Goal: Task Accomplishment & Management: Complete application form

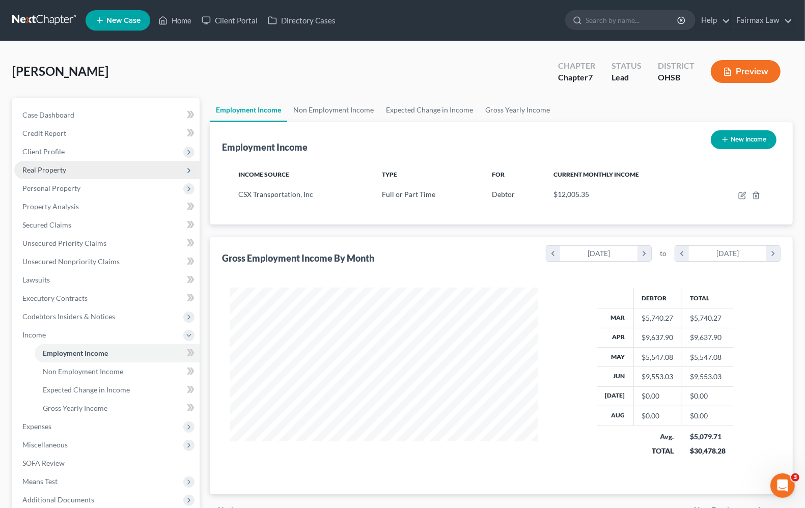
scroll to position [183, 328]
click at [190, 19] on link "Home" at bounding box center [174, 20] width 43 height 18
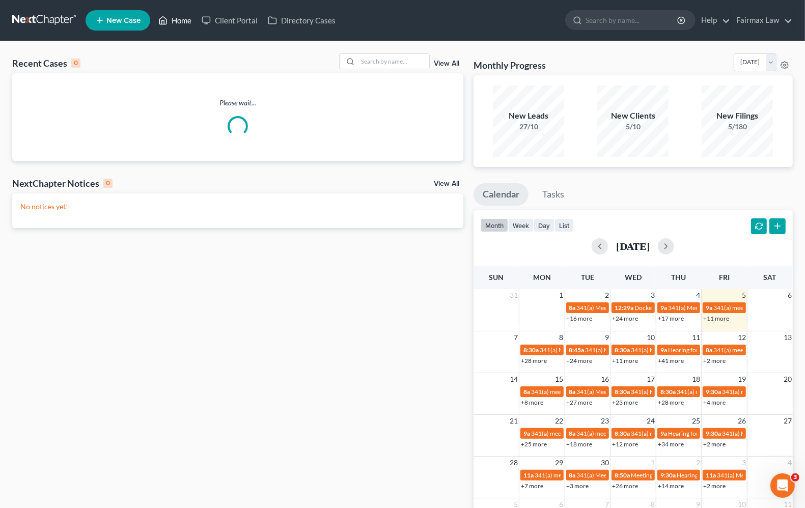
click at [176, 18] on link "Home" at bounding box center [174, 20] width 43 height 18
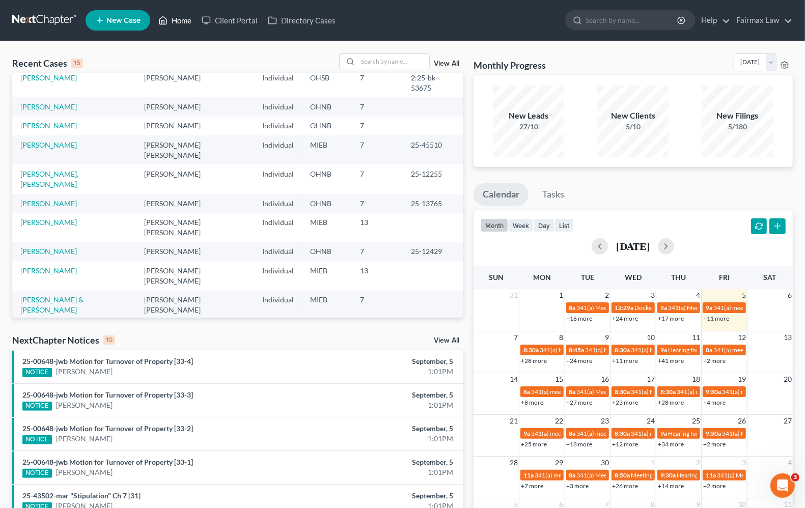
scroll to position [70, 0]
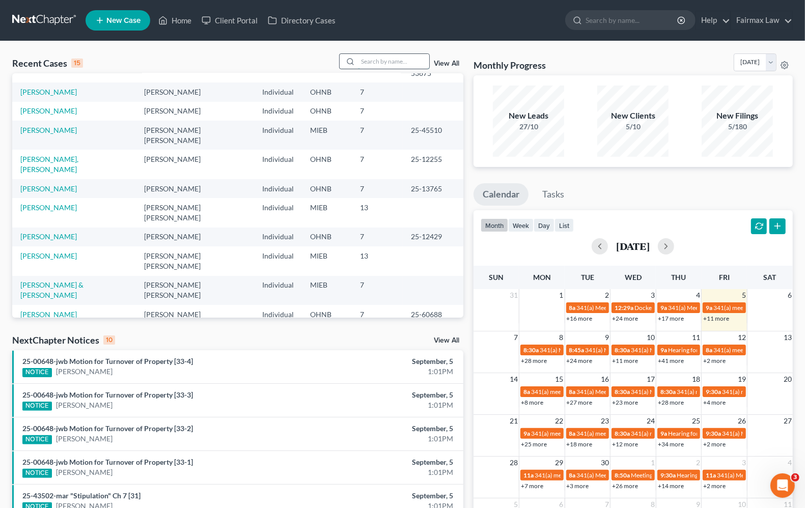
click at [413, 65] on input "search" at bounding box center [393, 61] width 71 height 15
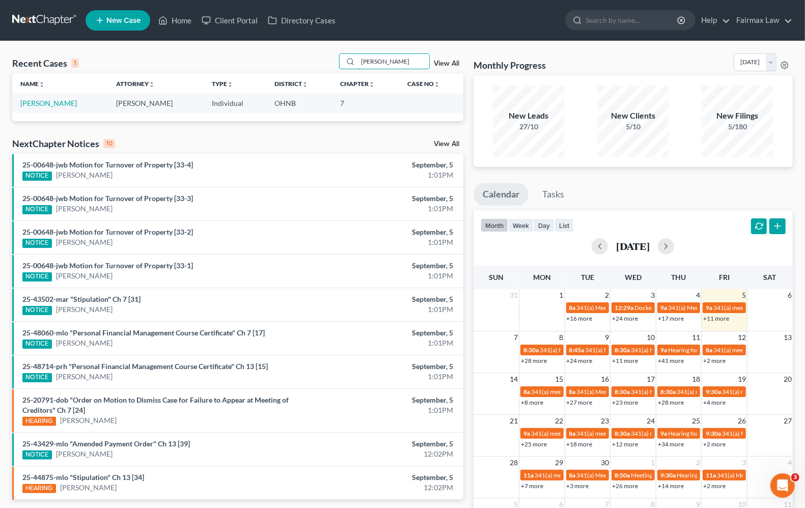
scroll to position [0, 0]
type input "[PERSON_NAME]"
click at [37, 105] on link "[PERSON_NAME]" at bounding box center [48, 103] width 57 height 9
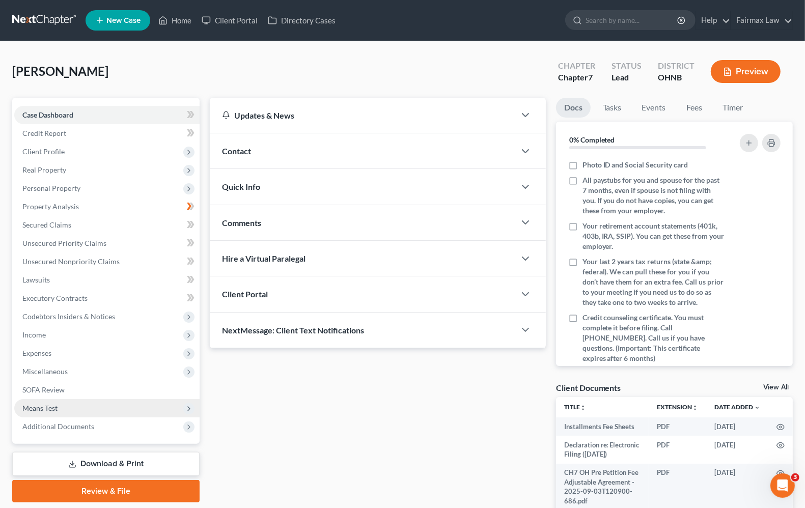
click at [42, 407] on span "Means Test" at bounding box center [39, 408] width 35 height 9
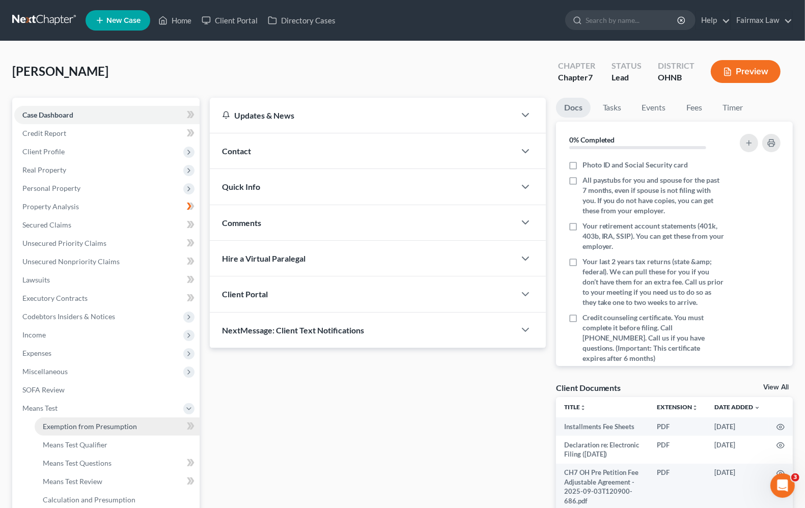
click at [49, 428] on span "Exemption from Presumption" at bounding box center [90, 426] width 94 height 9
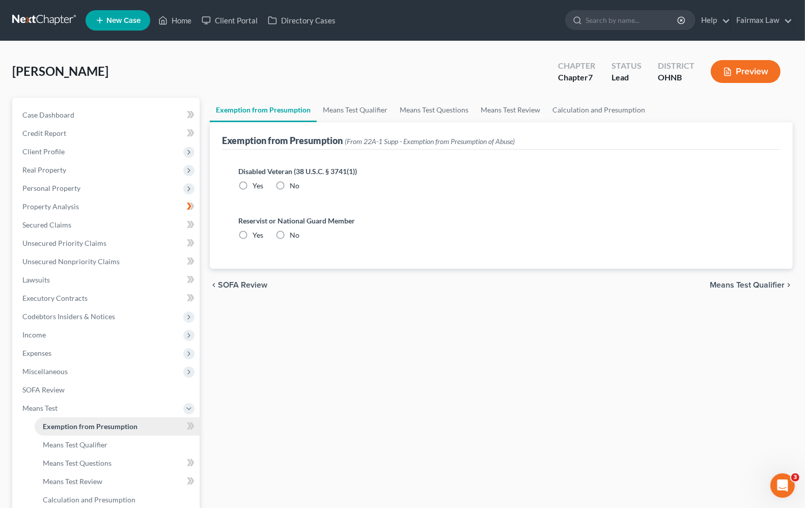
radio input "true"
click at [50, 355] on span "Expenses" at bounding box center [36, 353] width 29 height 9
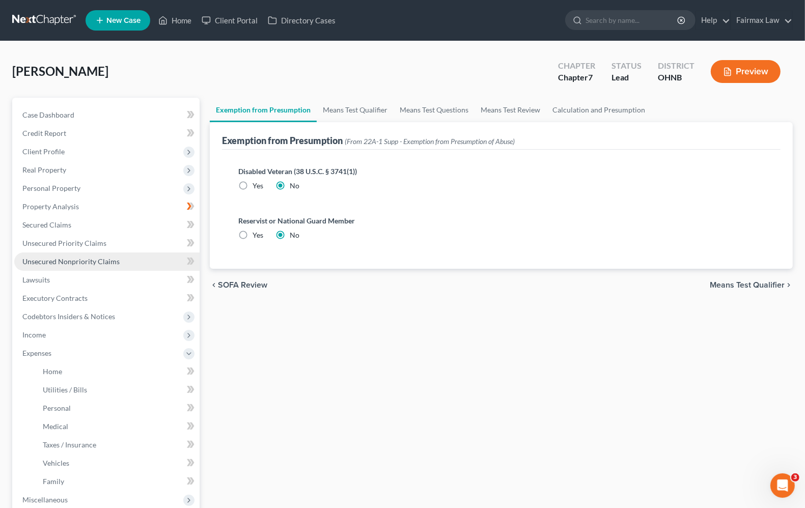
click at [67, 263] on span "Unsecured Nonpriority Claims" at bounding box center [70, 261] width 97 height 9
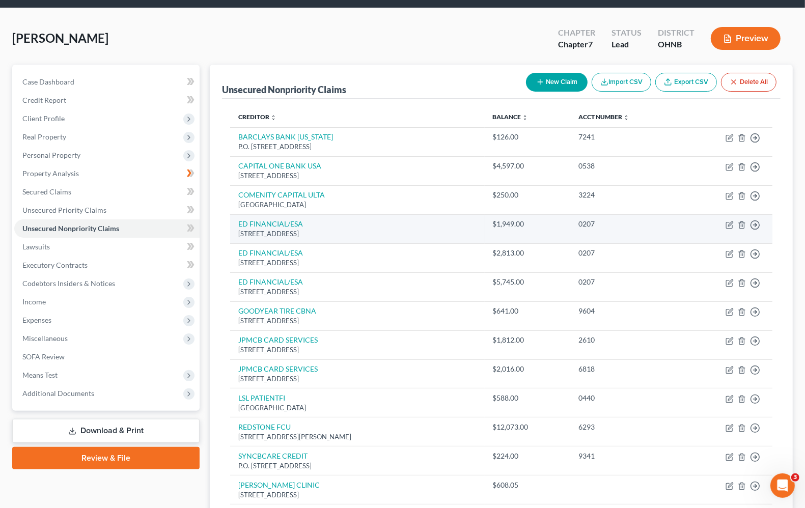
scroll to position [127, 0]
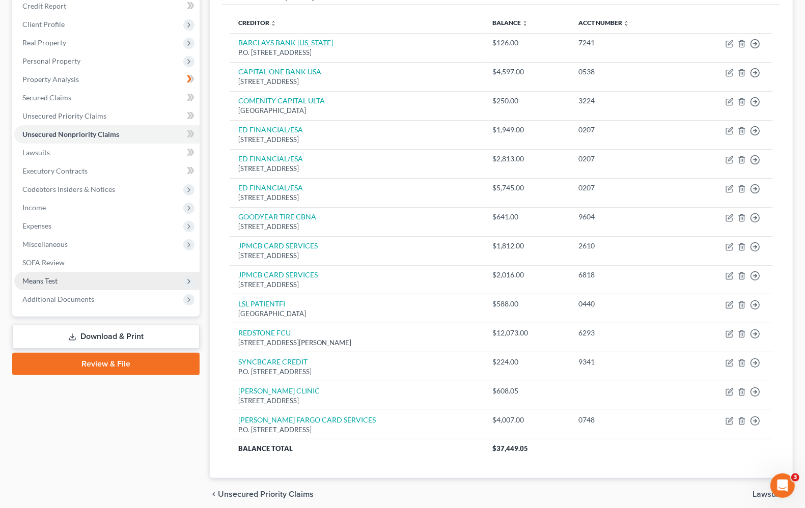
click at [65, 281] on span "Means Test" at bounding box center [106, 281] width 185 height 18
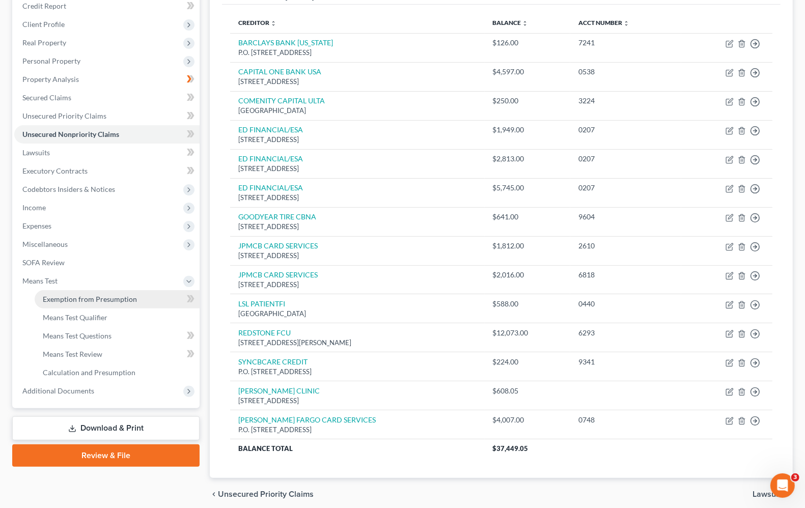
click at [74, 304] on link "Exemption from Presumption" at bounding box center [117, 299] width 165 height 18
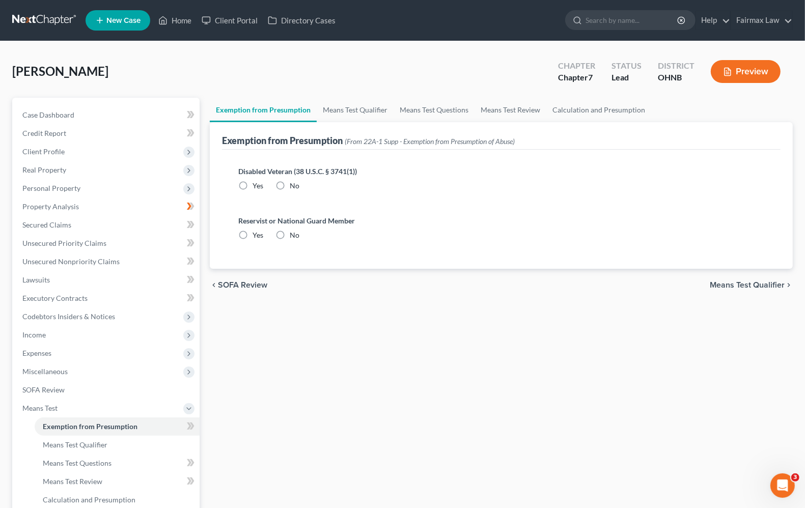
radio input "true"
click at [755, 281] on span "Means Test Qualifier" at bounding box center [747, 285] width 75 height 8
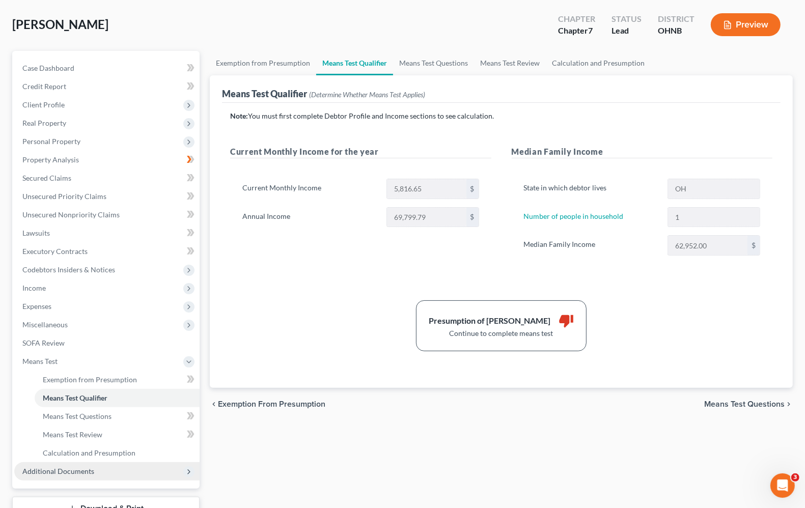
scroll to position [123, 0]
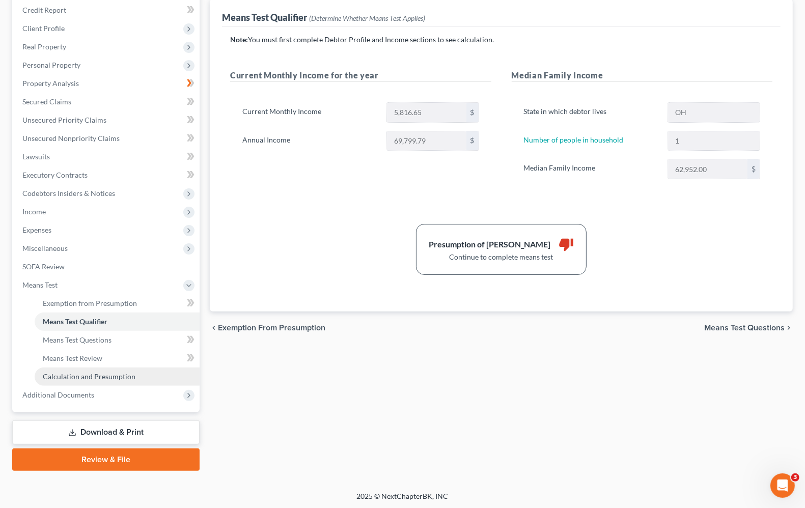
click at [69, 372] on span "Calculation and Presumption" at bounding box center [89, 376] width 93 height 9
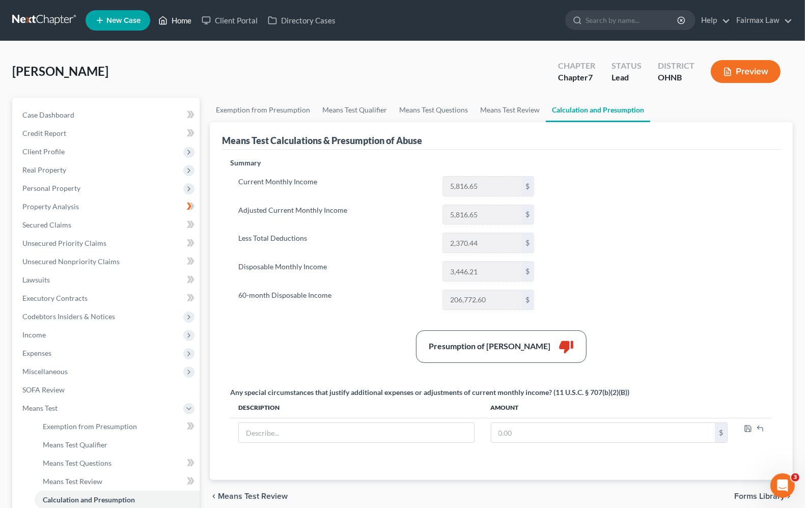
click at [172, 18] on link "Home" at bounding box center [174, 20] width 43 height 18
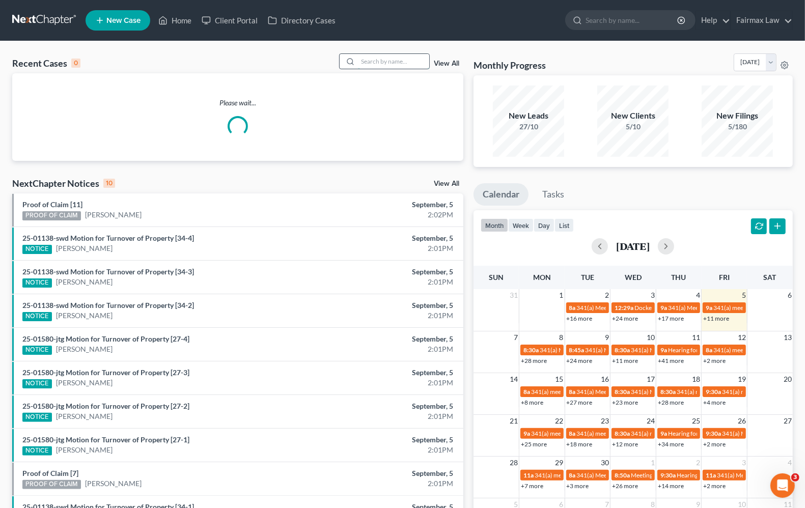
click at [371, 60] on input "search" at bounding box center [393, 61] width 71 height 15
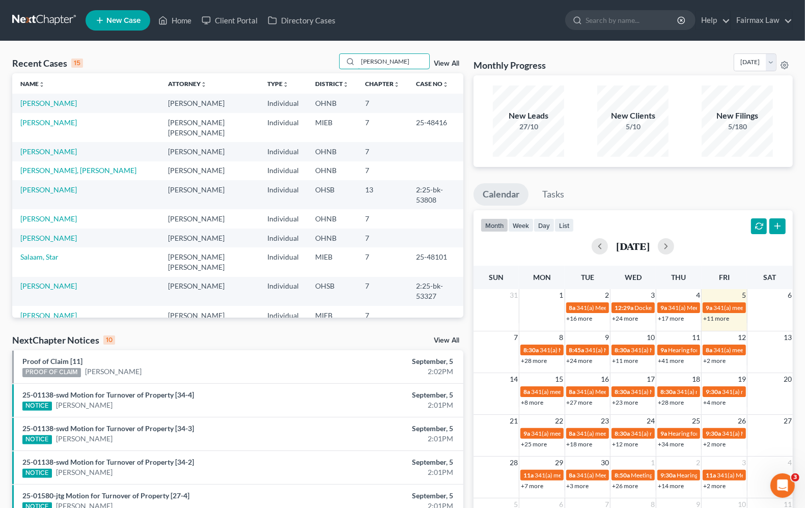
type input "[PERSON_NAME]"
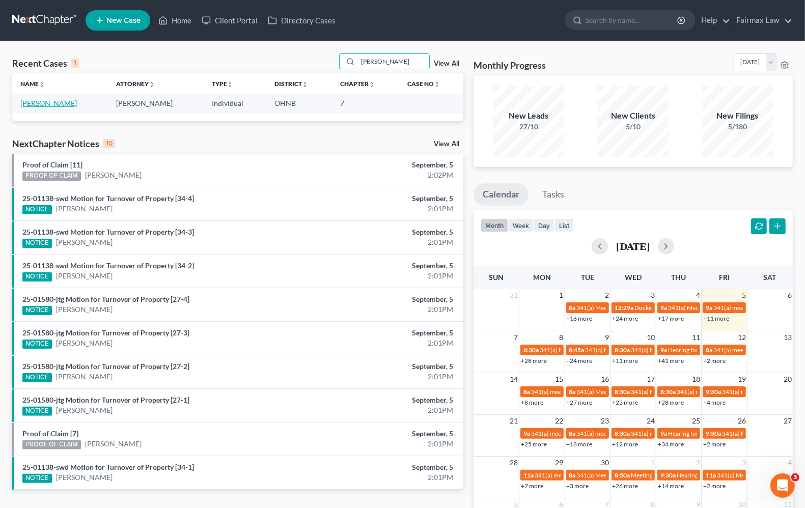
click at [45, 102] on link "[PERSON_NAME]" at bounding box center [48, 103] width 57 height 9
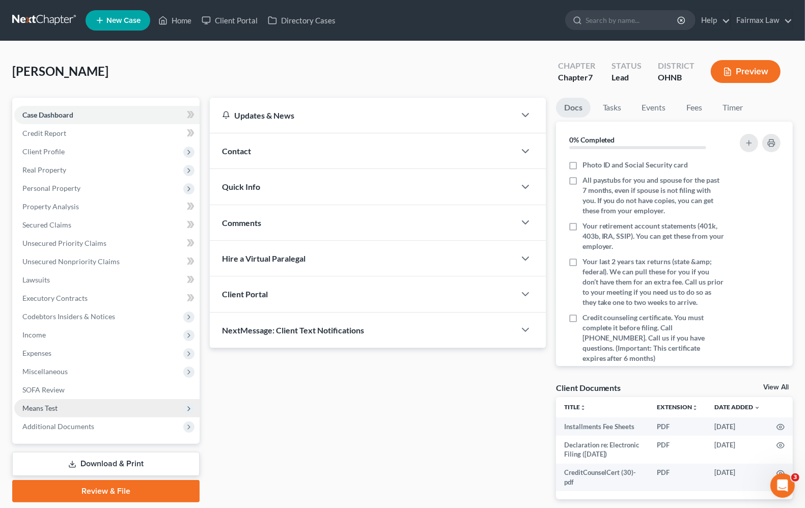
click at [45, 411] on span "Means Test" at bounding box center [39, 408] width 35 height 9
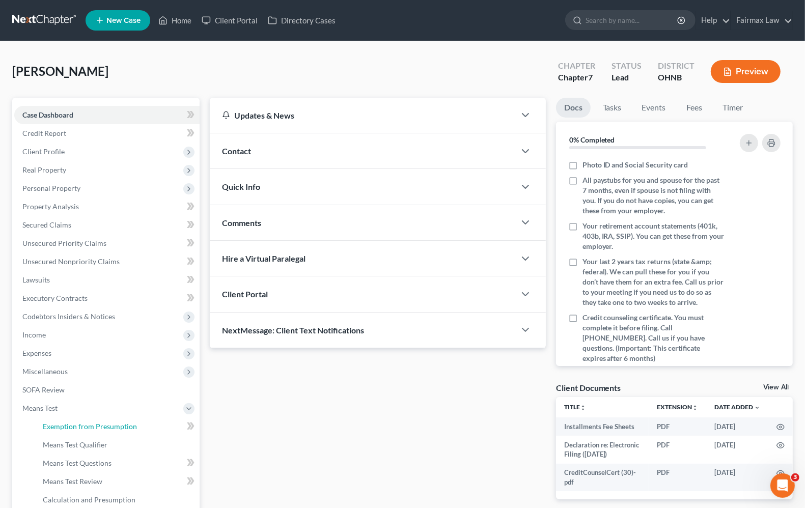
drag, startPoint x: 59, startPoint y: 426, endPoint x: 351, endPoint y: 422, distance: 291.5
click at [60, 426] on span "Exemption from Presumption" at bounding box center [90, 426] width 94 height 9
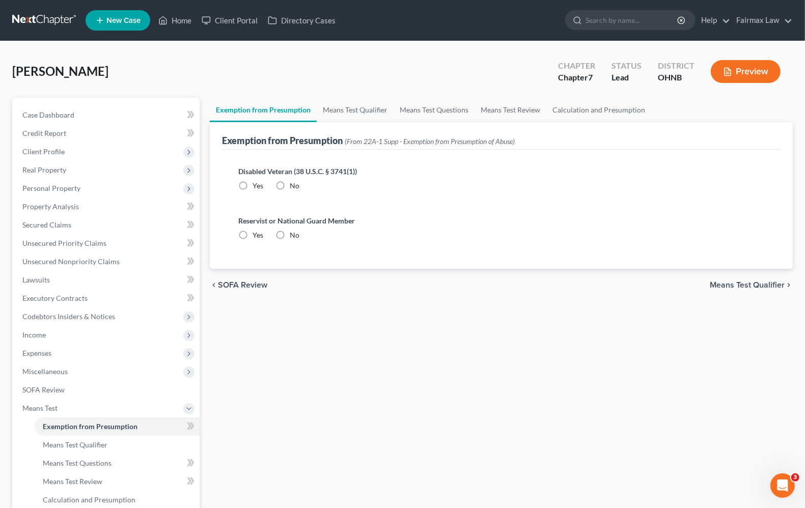
radio input "true"
click at [723, 287] on span "Means Test Qualifier" at bounding box center [747, 285] width 75 height 8
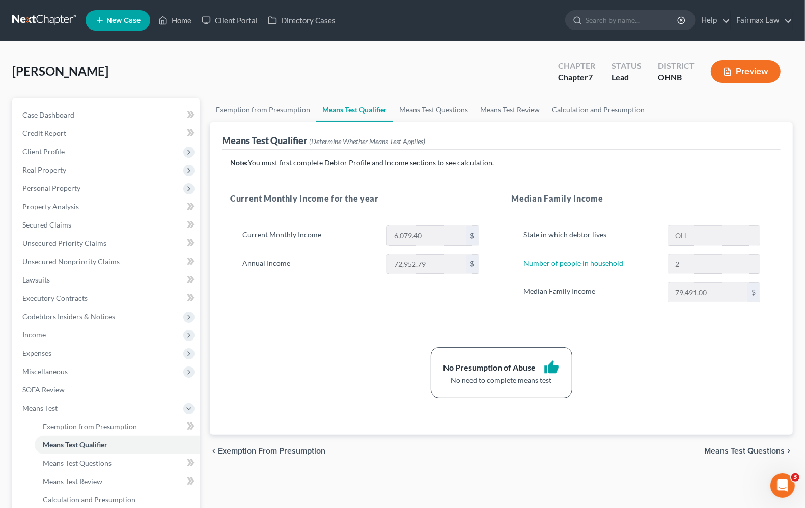
click at [728, 447] on span "Means Test Questions" at bounding box center [745, 451] width 80 height 8
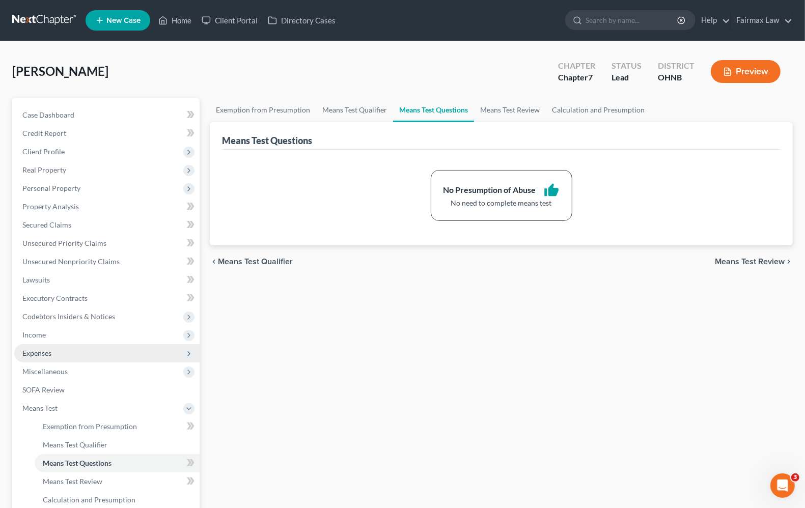
click at [46, 350] on span "Expenses" at bounding box center [36, 353] width 29 height 9
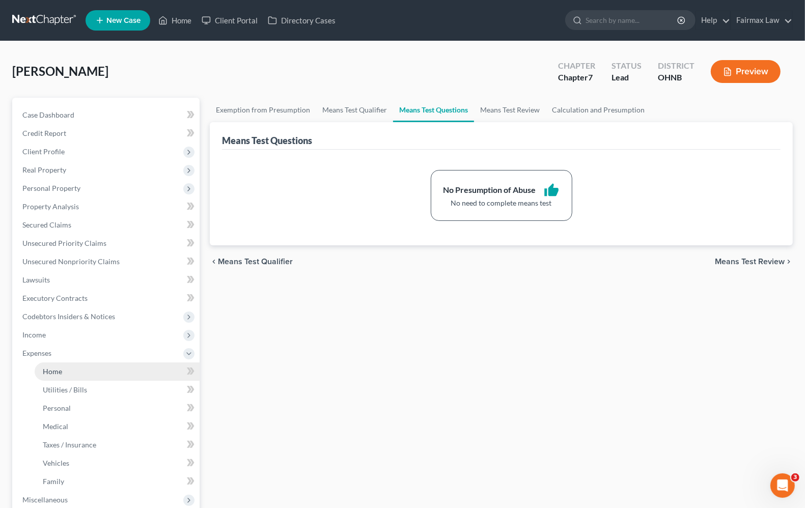
click at [52, 371] on span "Home" at bounding box center [52, 371] width 19 height 9
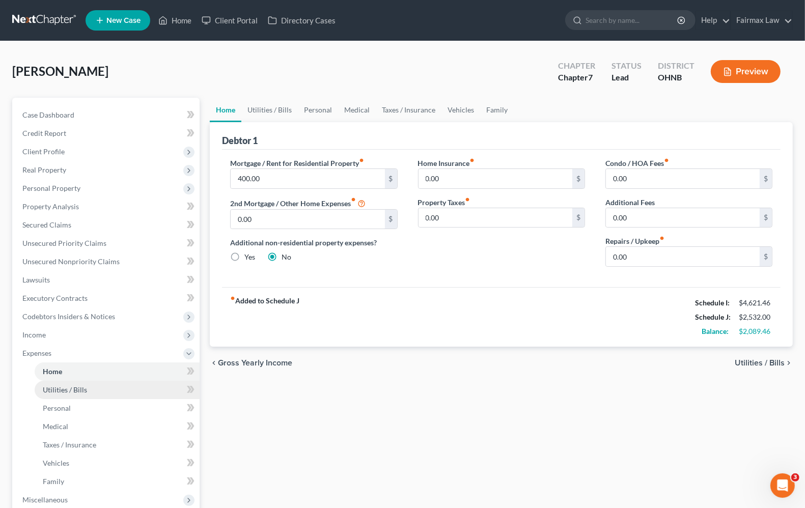
click at [55, 389] on span "Utilities / Bills" at bounding box center [65, 390] width 44 height 9
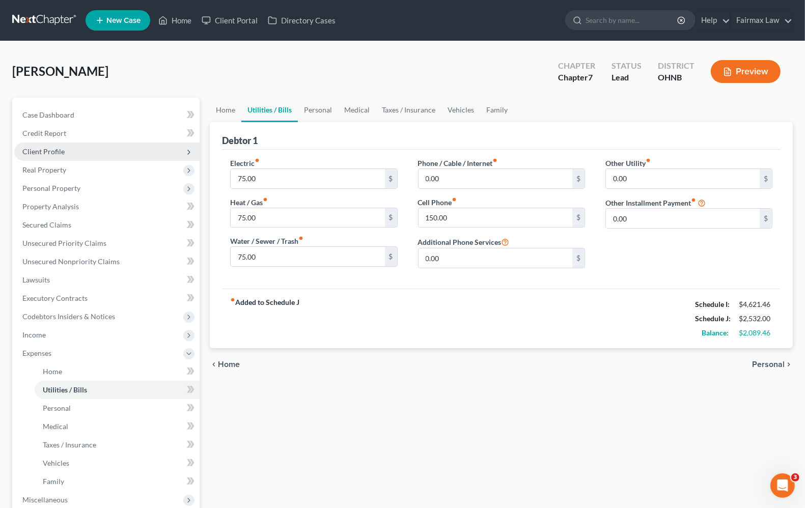
click at [49, 151] on span "Client Profile" at bounding box center [43, 151] width 42 height 9
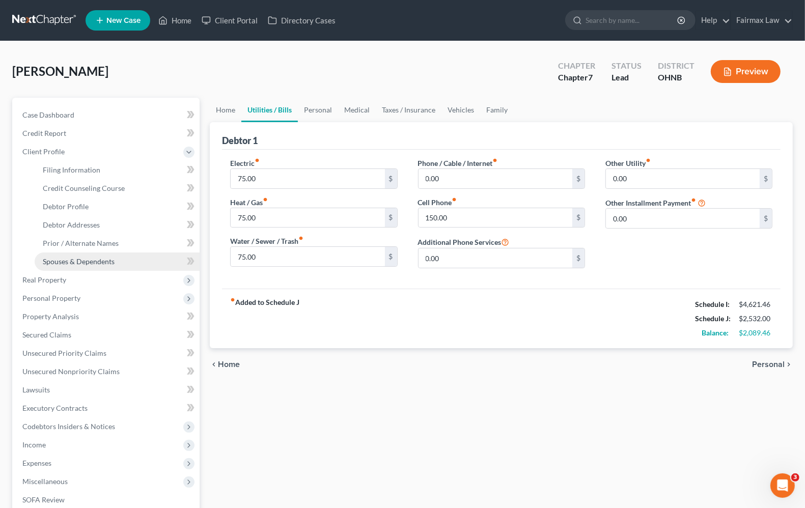
click at [61, 262] on span "Spouses & Dependents" at bounding box center [79, 261] width 72 height 9
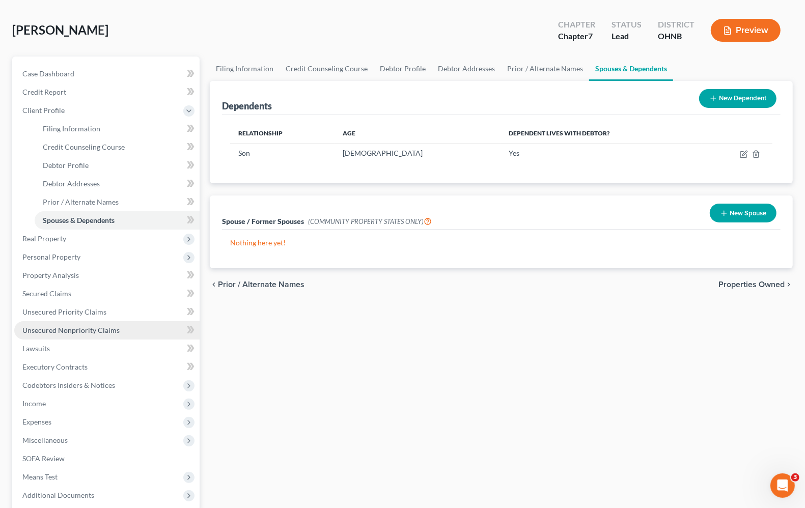
scroll to position [127, 0]
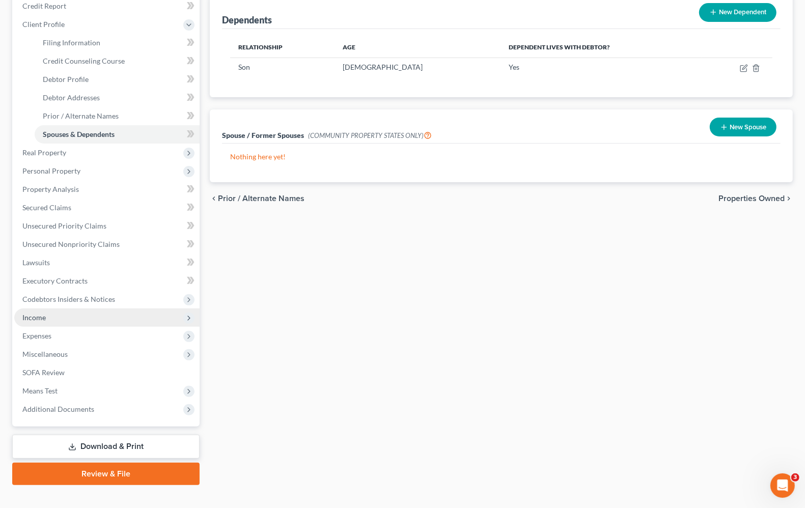
click at [55, 325] on span "Income" at bounding box center [106, 318] width 185 height 18
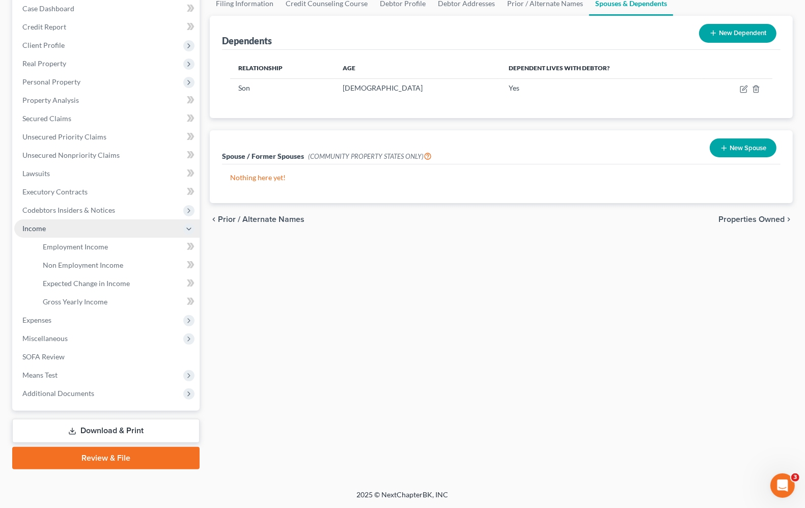
scroll to position [105, 0]
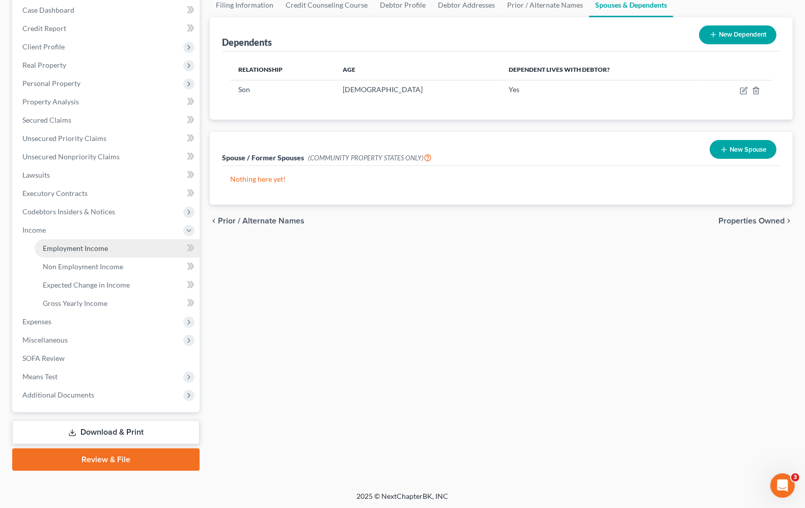
click at [63, 251] on span "Employment Income" at bounding box center [75, 248] width 65 height 9
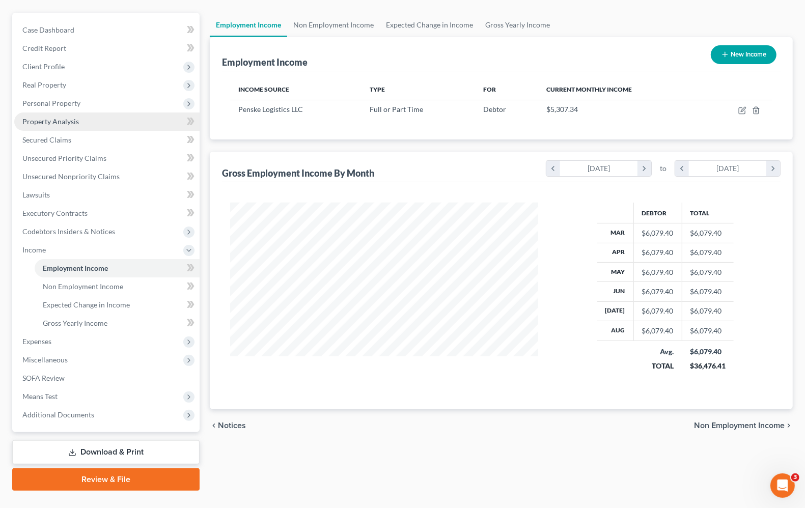
scroll to position [105, 0]
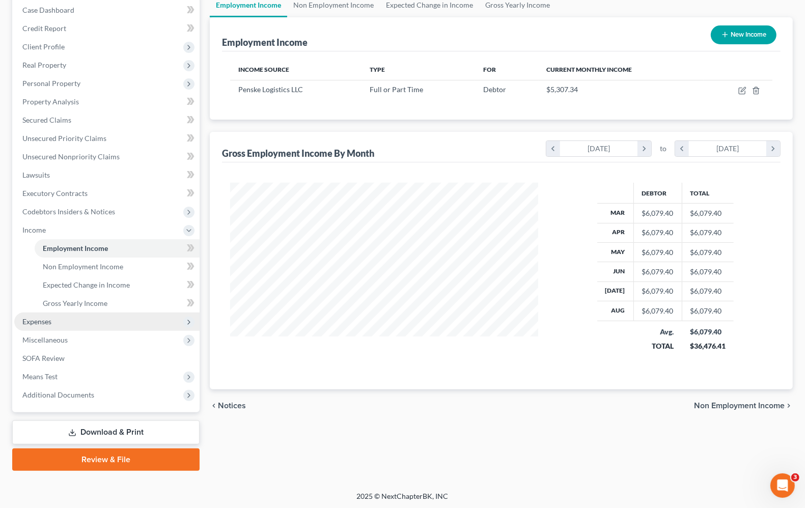
click at [50, 324] on span "Expenses" at bounding box center [36, 321] width 29 height 9
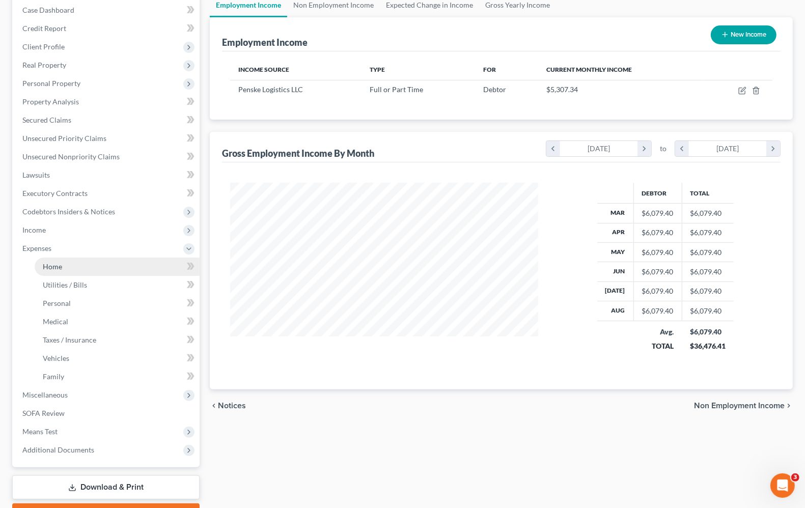
click at [46, 264] on span "Home" at bounding box center [52, 266] width 19 height 9
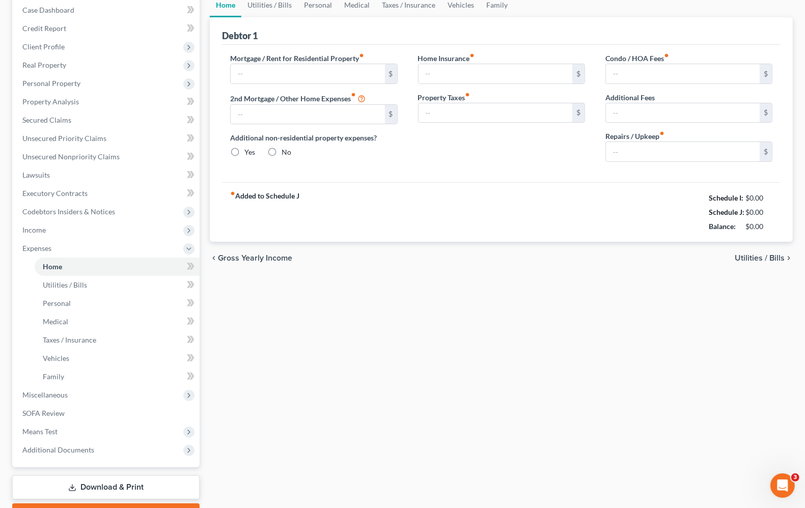
scroll to position [11, 0]
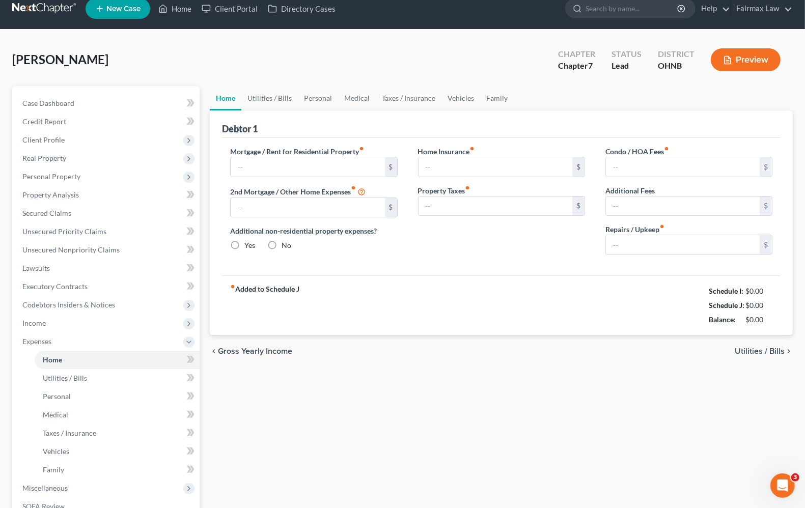
type input "400.00"
type input "0.00"
radio input "true"
type input "0.00"
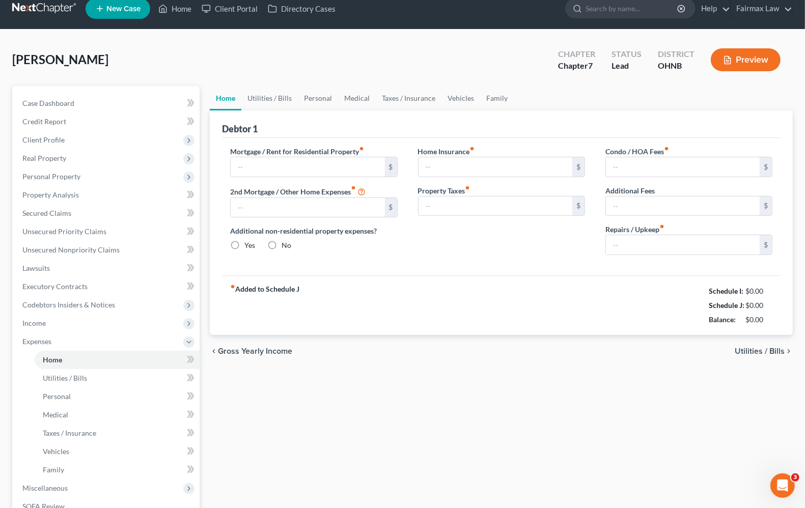
type input "0.00"
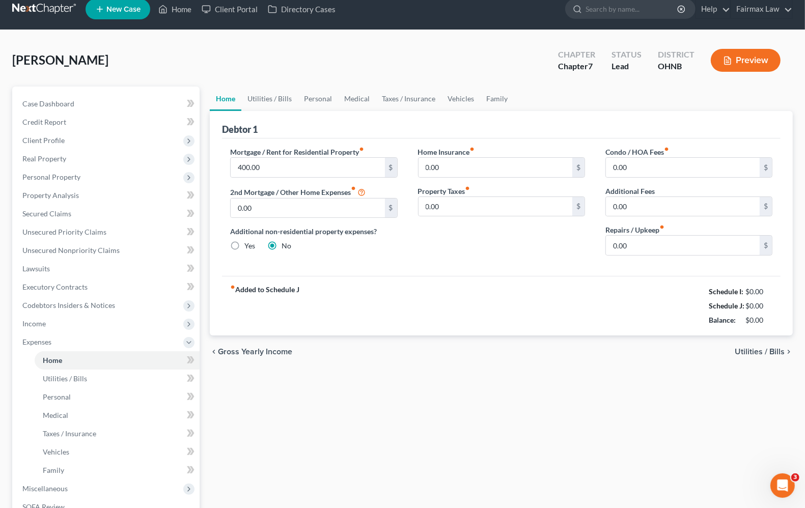
scroll to position [0, 0]
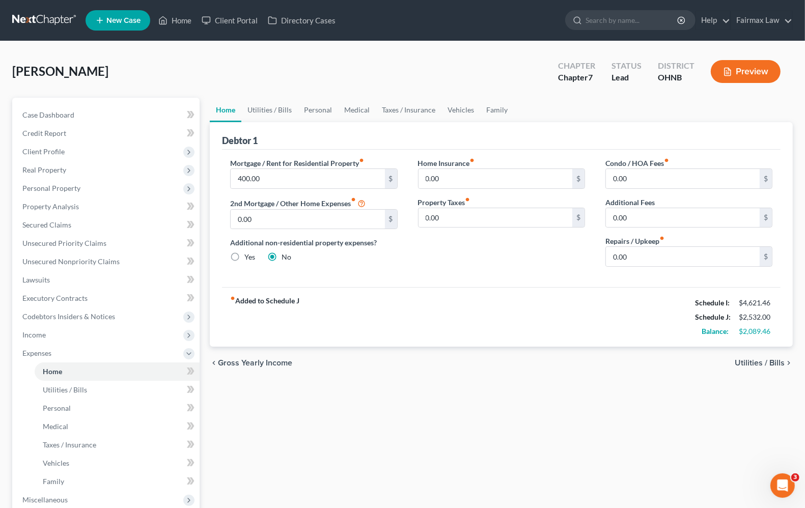
click at [777, 365] on span "Utilities / Bills" at bounding box center [760, 363] width 50 height 8
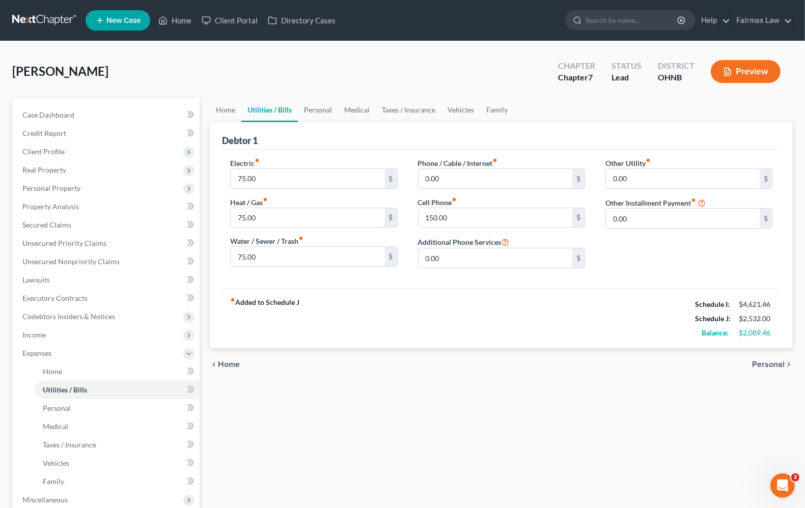
click at [777, 365] on span "Personal" at bounding box center [769, 365] width 33 height 8
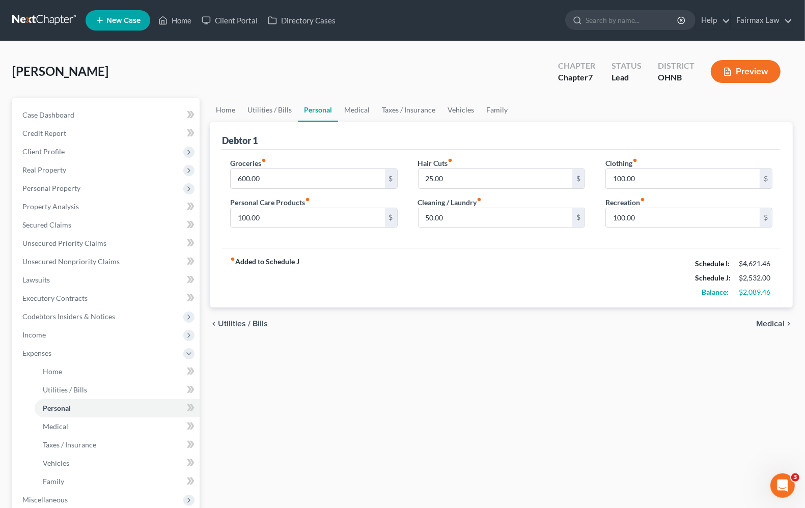
click at [774, 322] on span "Medical" at bounding box center [771, 324] width 29 height 8
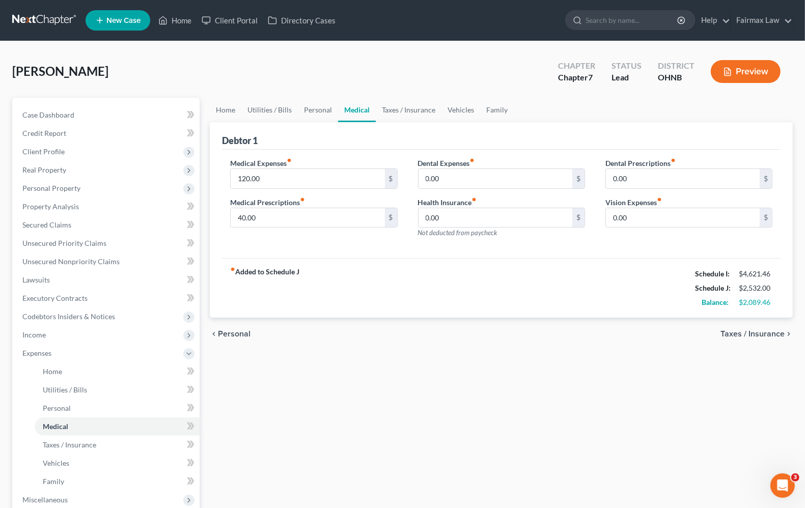
click at [772, 332] on span "Taxes / Insurance" at bounding box center [753, 334] width 64 height 8
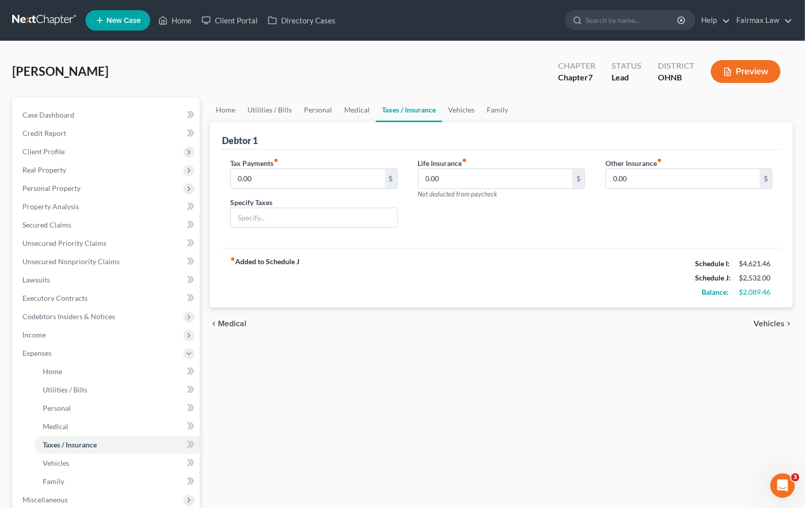
click at [770, 320] on span "Vehicles" at bounding box center [769, 324] width 31 height 8
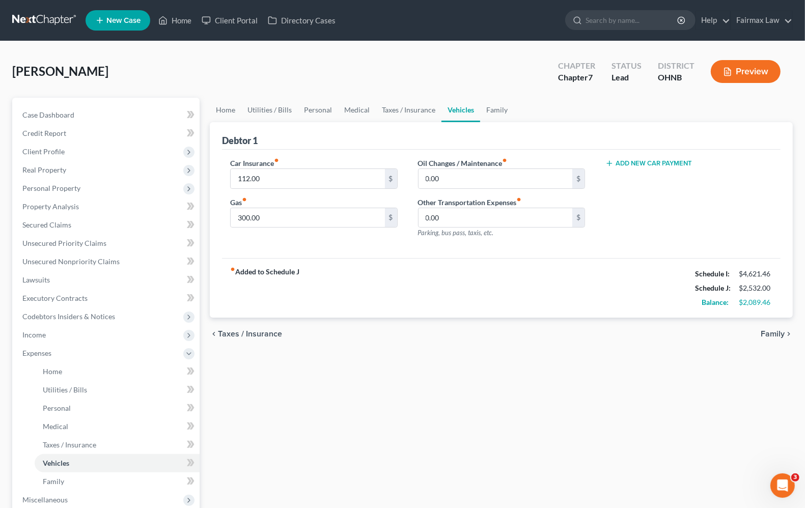
click at [770, 331] on span "Family" at bounding box center [773, 334] width 24 height 8
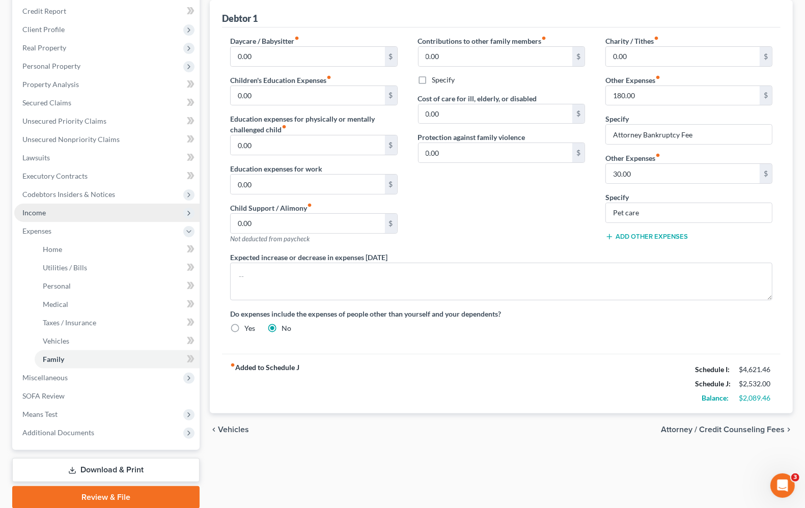
scroll to position [127, 0]
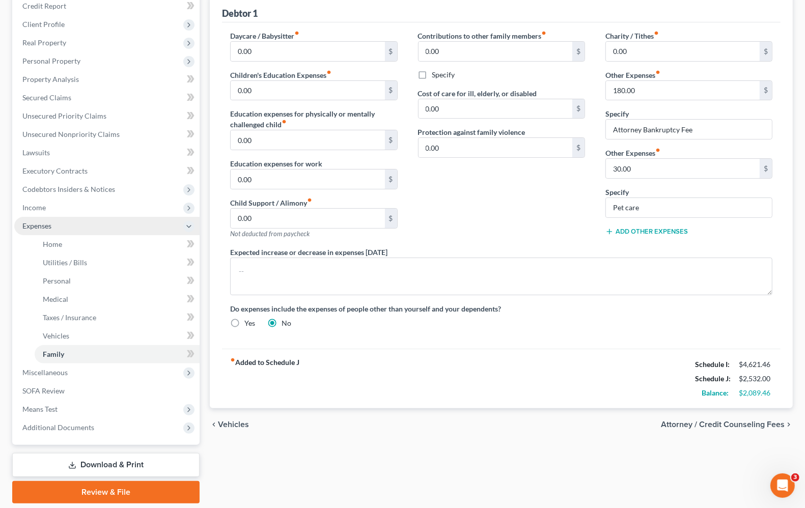
drag, startPoint x: 40, startPoint y: 205, endPoint x: 53, endPoint y: 217, distance: 18.1
click at [40, 205] on span "Income" at bounding box center [33, 207] width 23 height 9
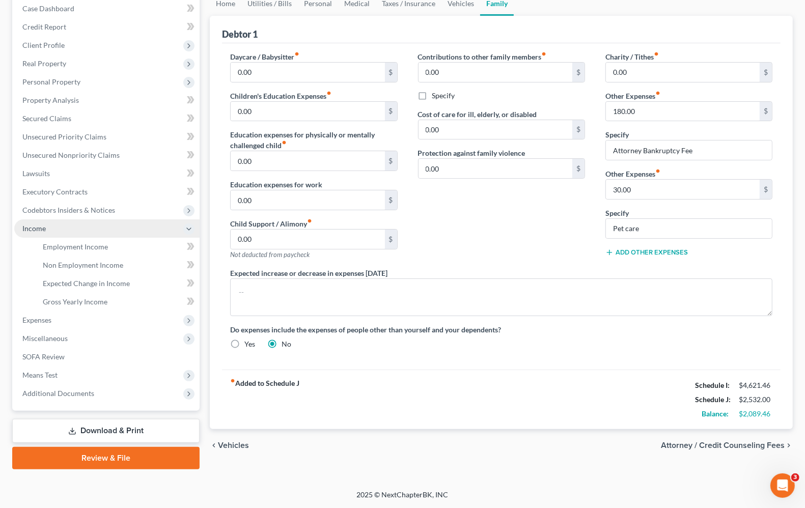
scroll to position [105, 0]
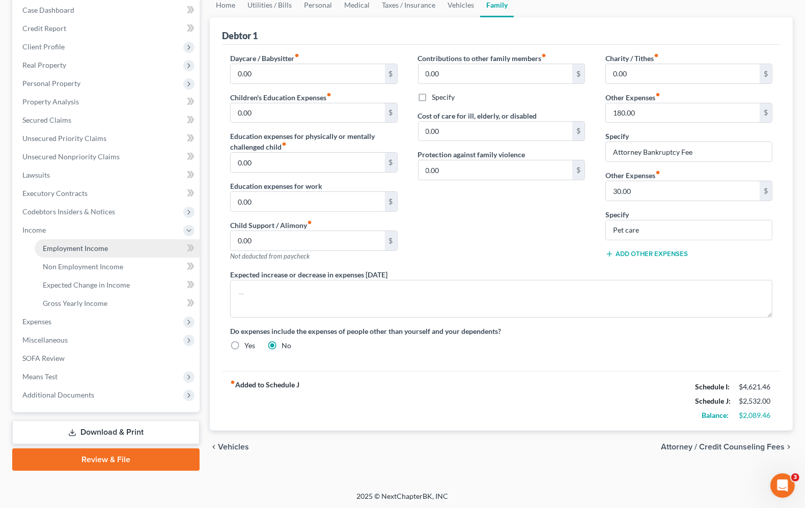
click at [70, 250] on span "Employment Income" at bounding box center [75, 248] width 65 height 9
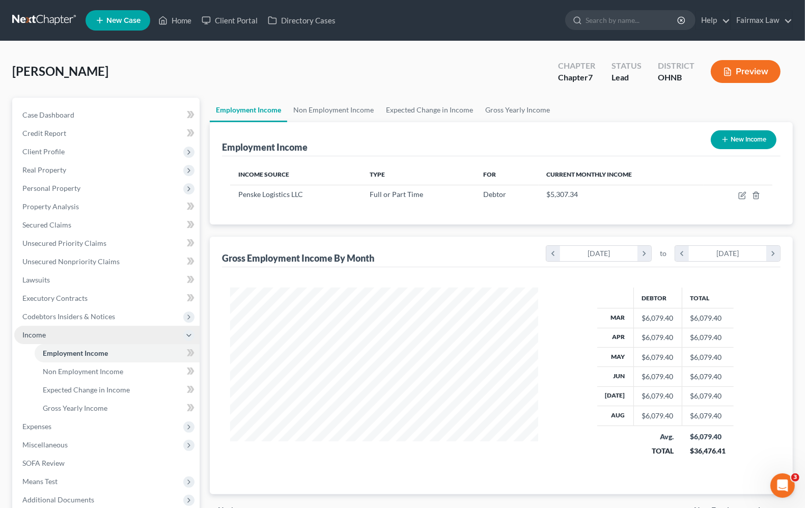
scroll to position [183, 328]
click at [36, 428] on span "Expenses" at bounding box center [36, 426] width 29 height 9
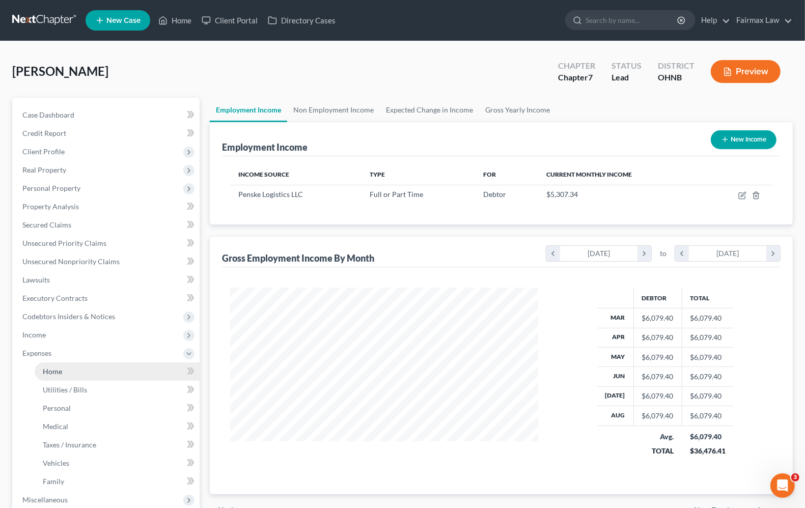
click at [52, 371] on span "Home" at bounding box center [52, 371] width 19 height 9
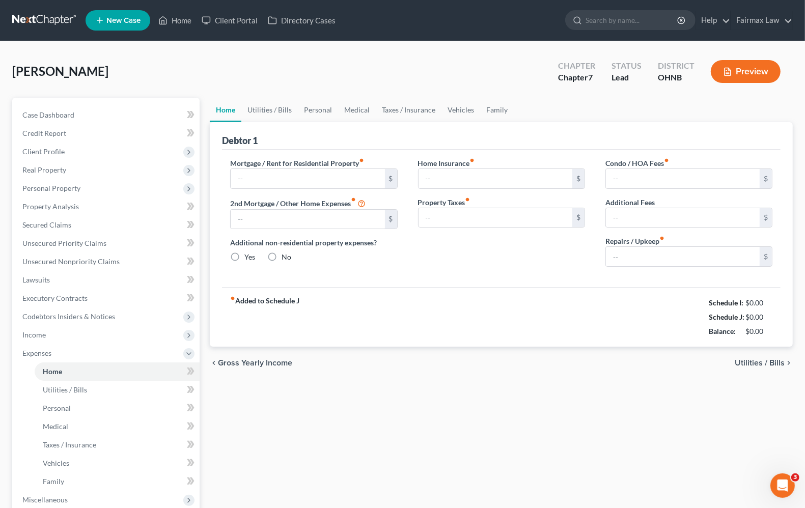
type input "400.00"
type input "0.00"
radio input "true"
type input "0.00"
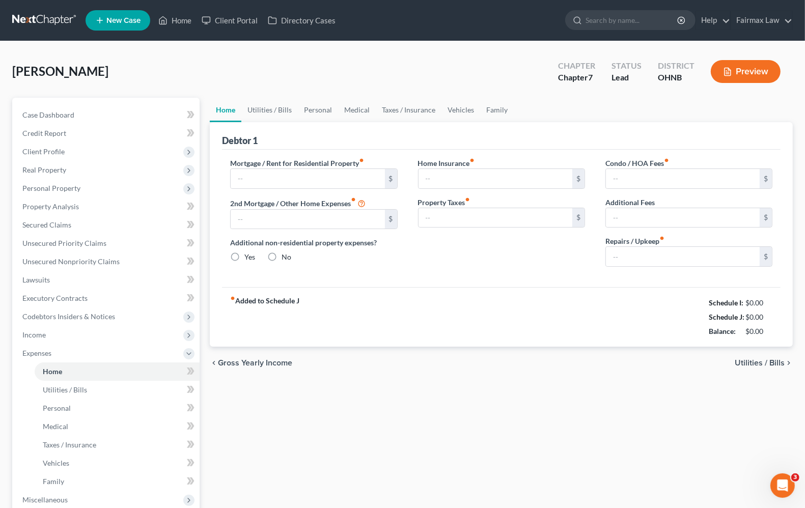
type input "0.00"
click at [750, 365] on span "Utilities / Bills" at bounding box center [760, 363] width 50 height 8
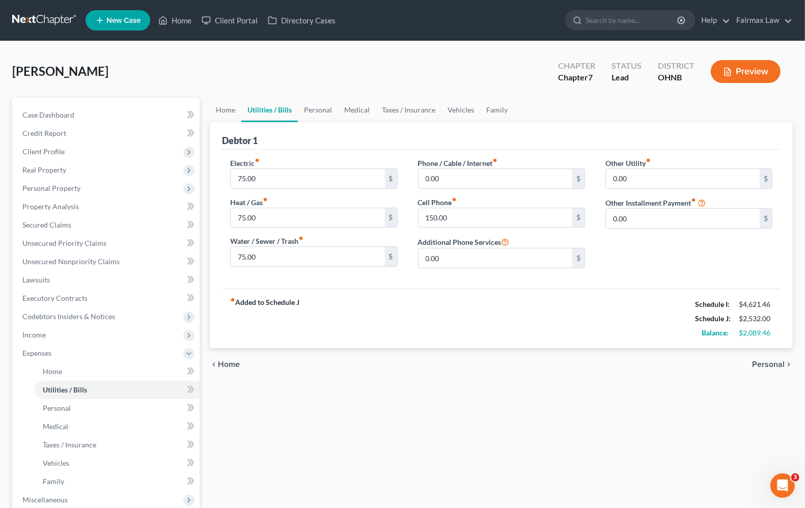
drag, startPoint x: 500, startPoint y: 335, endPoint x: 502, endPoint y: 328, distance: 7.6
click at [501, 335] on div "fiber_manual_record Added to Schedule J Schedule I: $4,621.46 Schedule J: $2,53…" at bounding box center [501, 319] width 559 height 60
type input "75.00"
click at [424, 179] on input "text" at bounding box center [496, 178] width 154 height 19
type input "125.00"
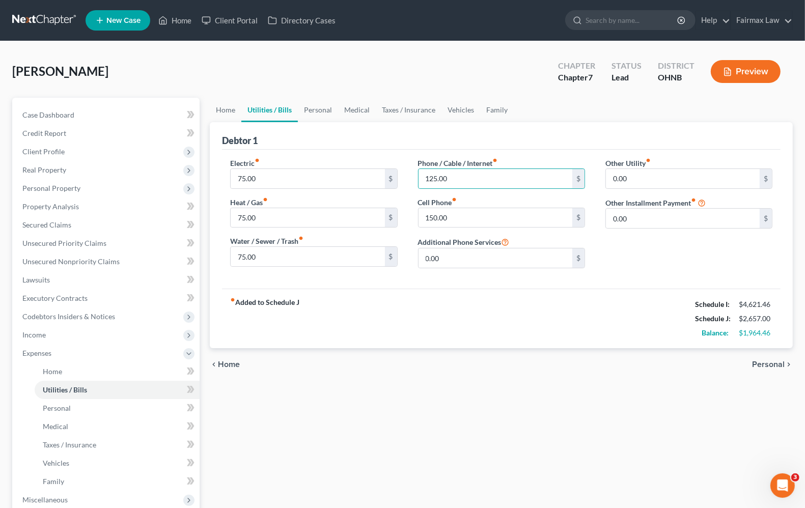
click at [775, 367] on span "Personal" at bounding box center [769, 365] width 33 height 8
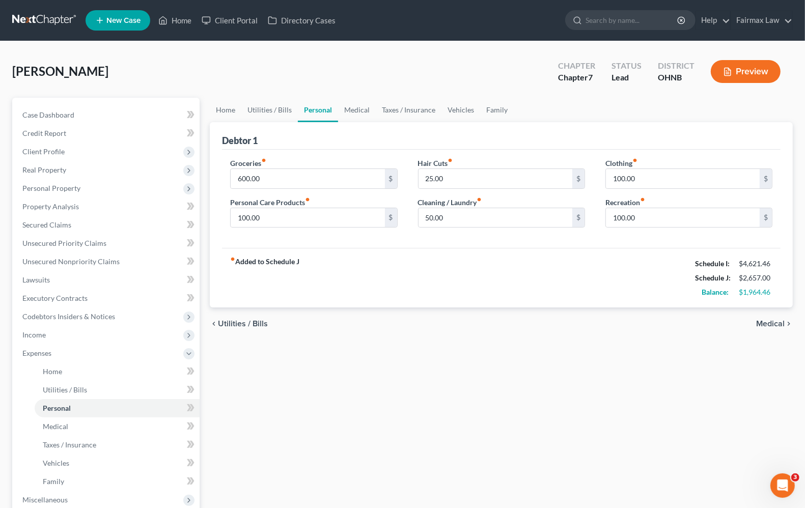
click at [469, 271] on div "fiber_manual_record Added to Schedule J Schedule I: $4,621.46 Schedule J: $2,65…" at bounding box center [501, 278] width 559 height 60
click at [490, 224] on input "50.00" at bounding box center [496, 217] width 154 height 19
click at [714, 177] on input "100.00" at bounding box center [683, 178] width 154 height 19
click at [687, 218] on input "100.00" at bounding box center [683, 217] width 154 height 19
click at [587, 290] on div "fiber_manual_record Added to Schedule J Schedule I: $4,621.46 Schedule J: $2,65…" at bounding box center [501, 278] width 559 height 60
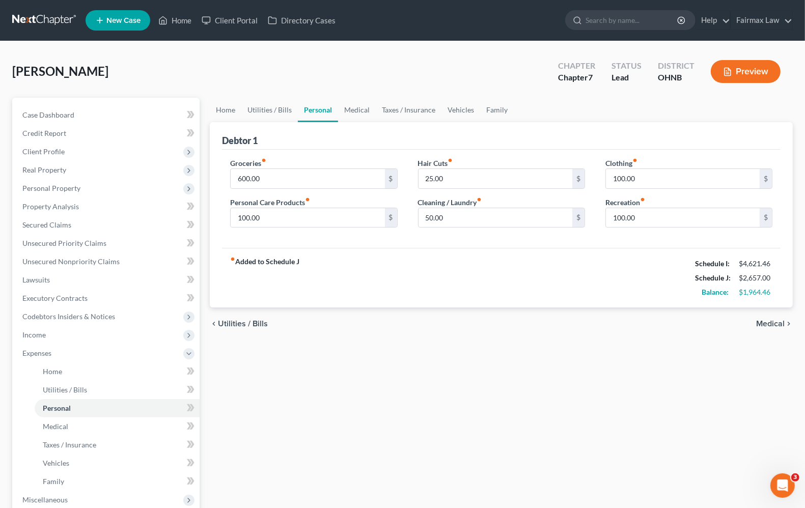
click at [767, 321] on span "Medical" at bounding box center [771, 324] width 29 height 8
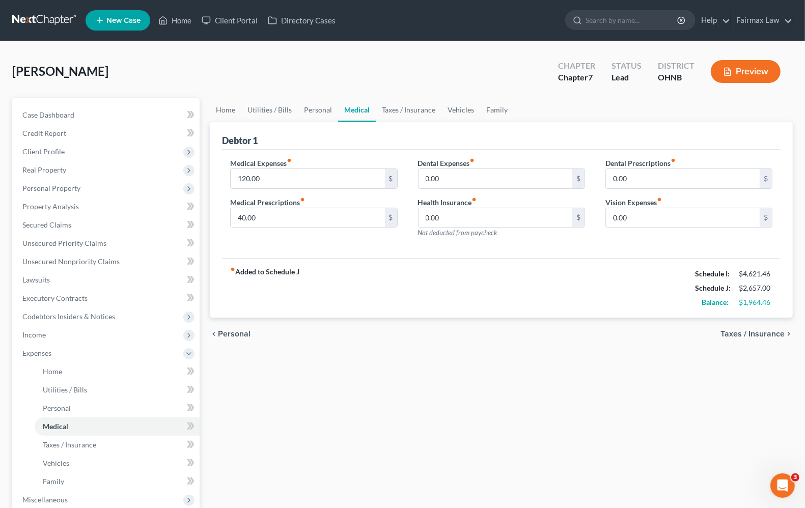
click at [379, 295] on div "fiber_manual_record Added to Schedule J Schedule I: $4,621.46 Schedule J: $2,65…" at bounding box center [501, 288] width 559 height 60
click at [744, 335] on span "Taxes / Insurance" at bounding box center [753, 334] width 64 height 8
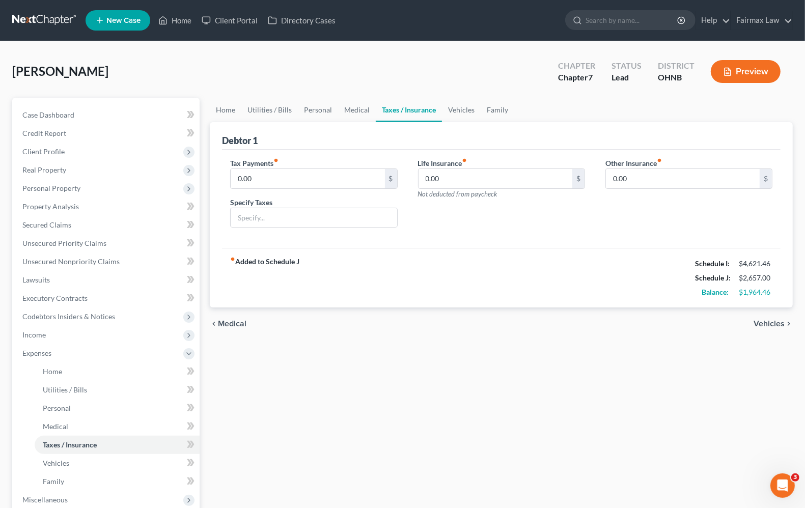
click at [775, 327] on span "Vehicles" at bounding box center [769, 324] width 31 height 8
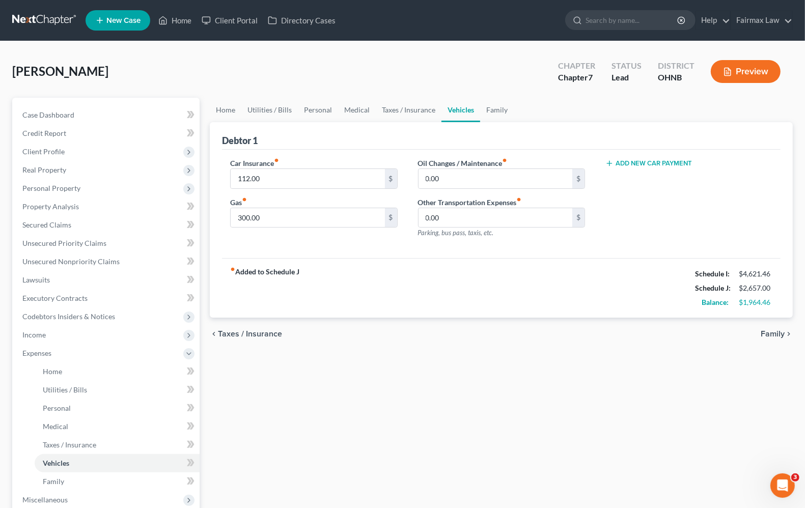
click at [770, 334] on span "Family" at bounding box center [773, 334] width 24 height 8
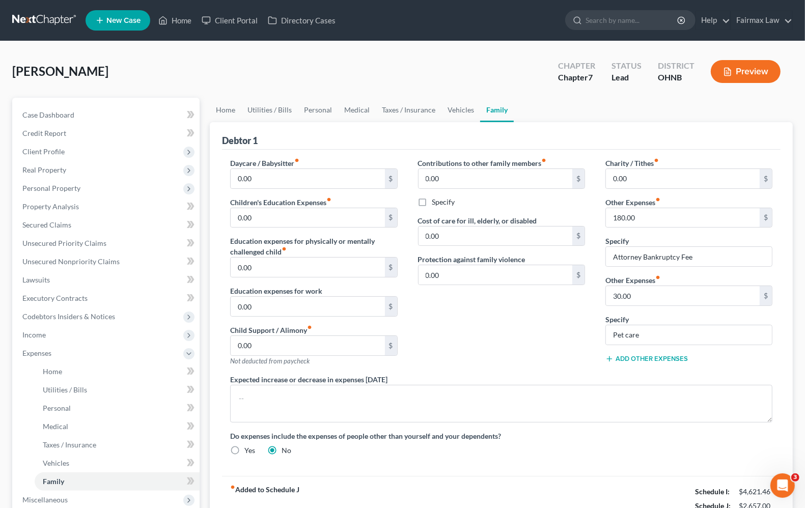
click at [543, 337] on div "Contributions to other family members fiber_manual_record 0.00 $ Specify Cost o…" at bounding box center [501, 266] width 187 height 217
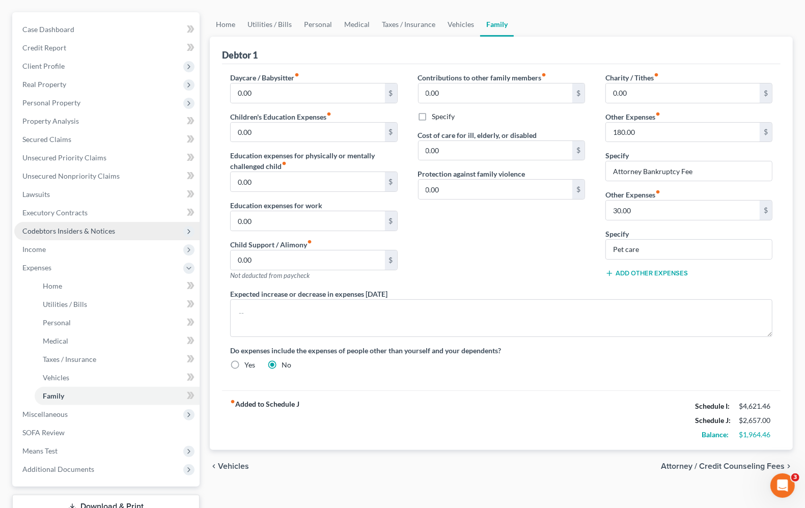
scroll to position [64, 0]
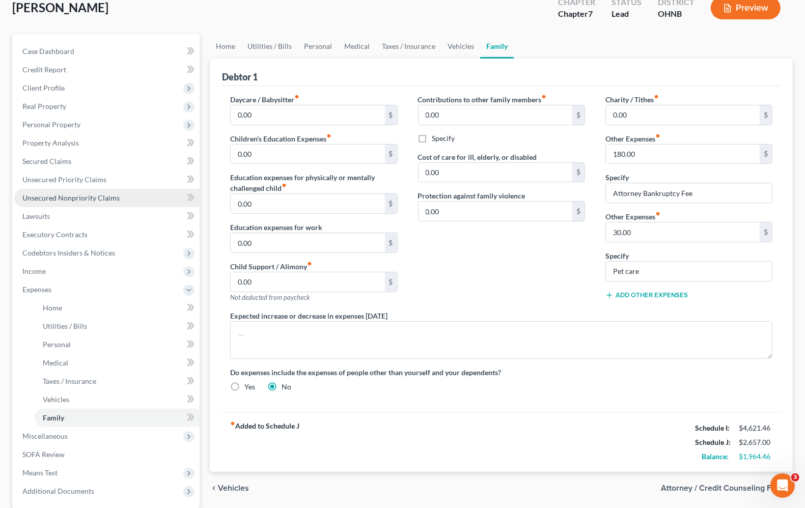
click at [50, 203] on link "Unsecured Nonpriority Claims" at bounding box center [106, 198] width 185 height 18
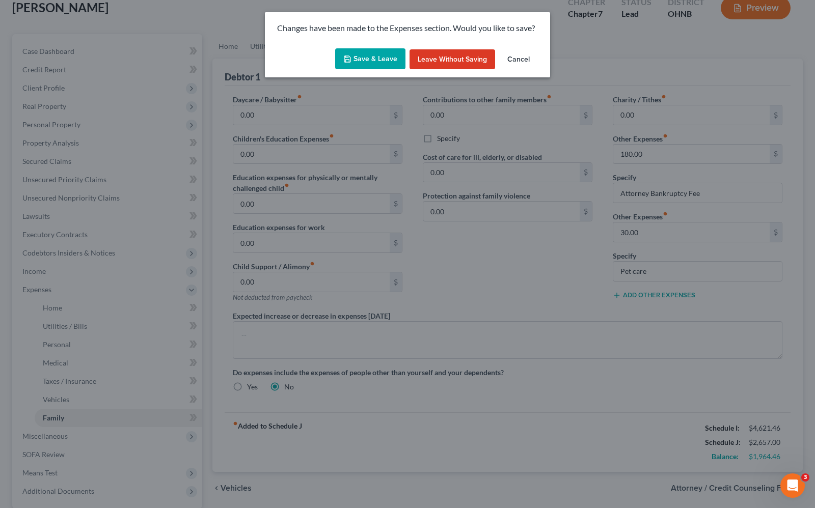
click at [378, 52] on button "Save & Leave" at bounding box center [370, 58] width 70 height 21
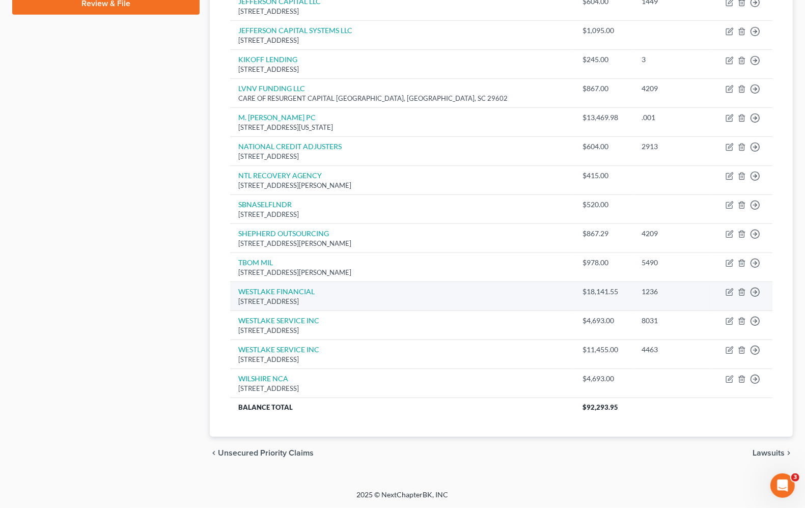
scroll to position [172, 0]
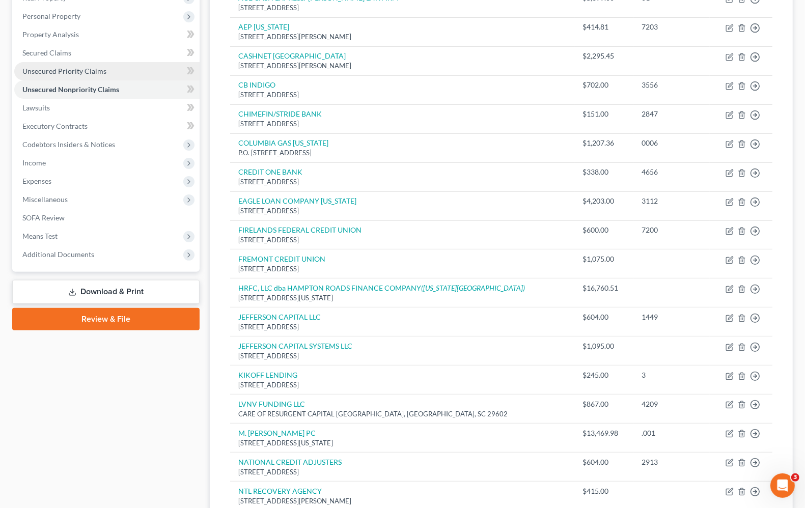
click at [71, 67] on span "Unsecured Priority Claims" at bounding box center [64, 71] width 84 height 9
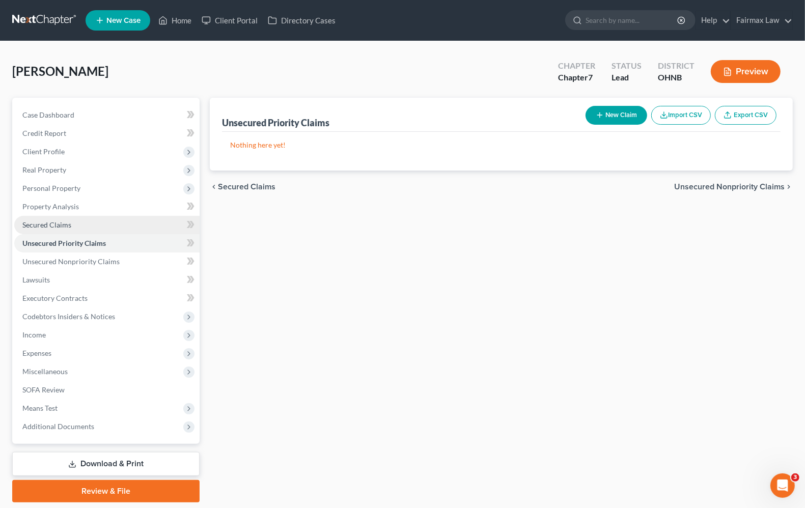
click at [37, 226] on span "Secured Claims" at bounding box center [46, 225] width 49 height 9
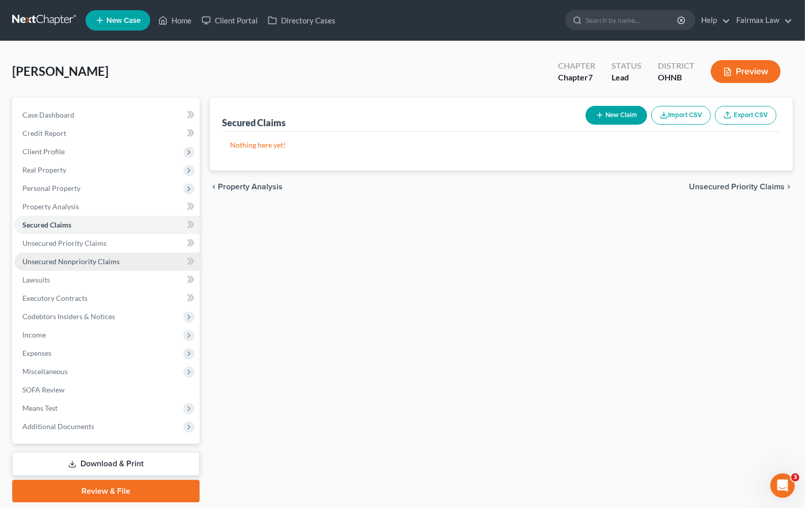
click at [71, 266] on link "Unsecured Nonpriority Claims" at bounding box center [106, 262] width 185 height 18
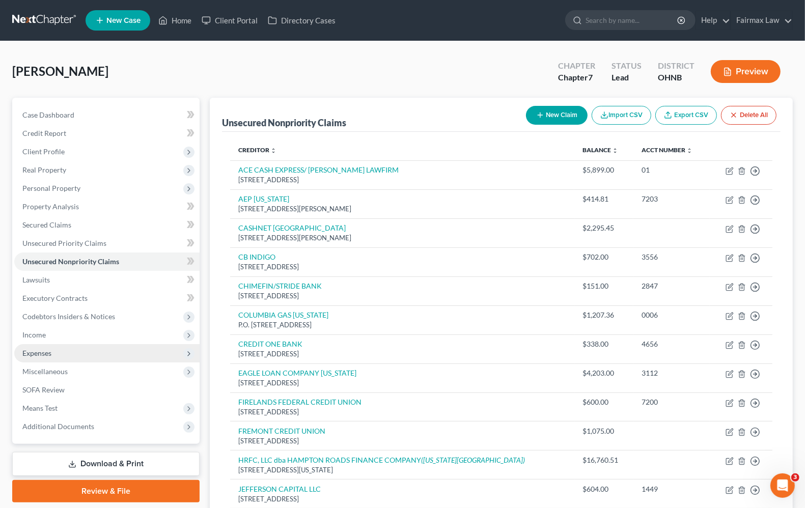
click at [27, 350] on span "Expenses" at bounding box center [36, 353] width 29 height 9
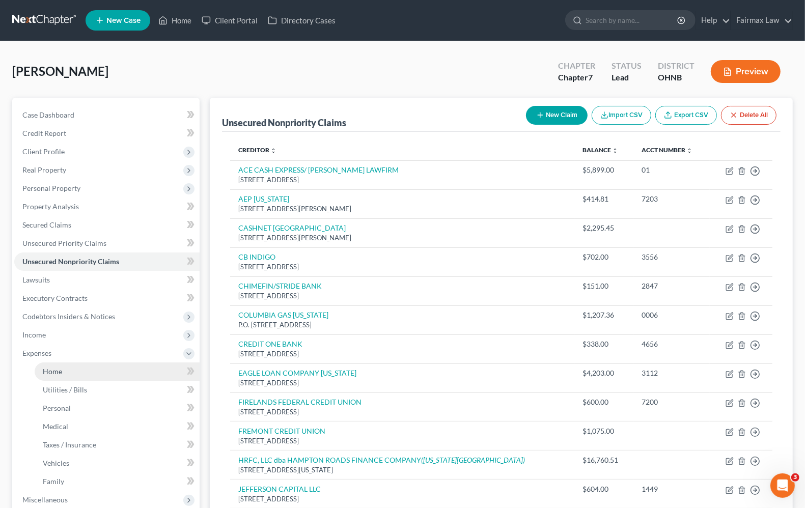
click at [60, 375] on link "Home" at bounding box center [117, 372] width 165 height 18
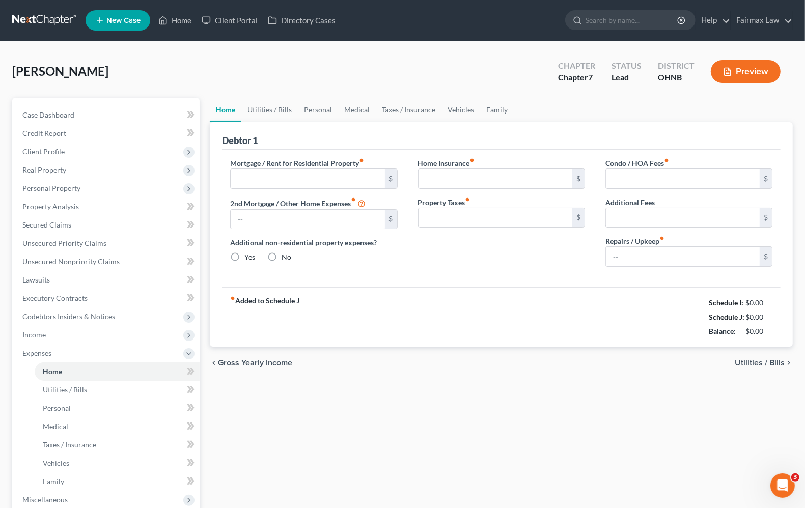
type input "400.00"
type input "0.00"
radio input "true"
type input "0.00"
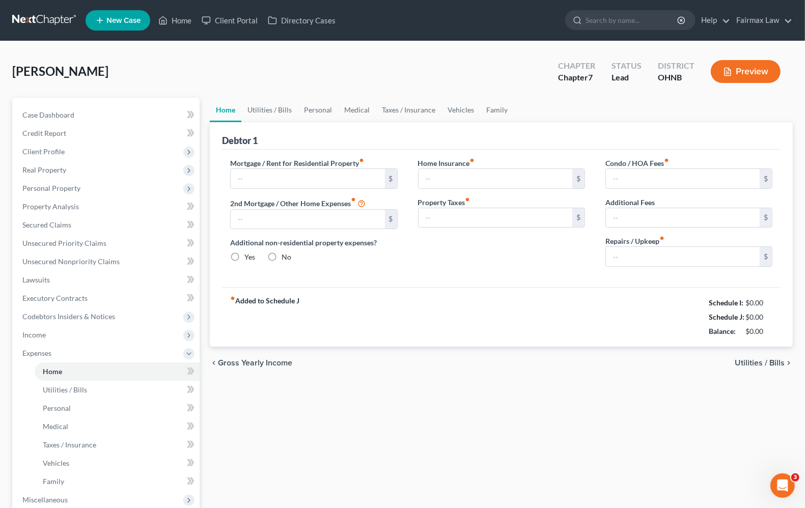
type input "0.00"
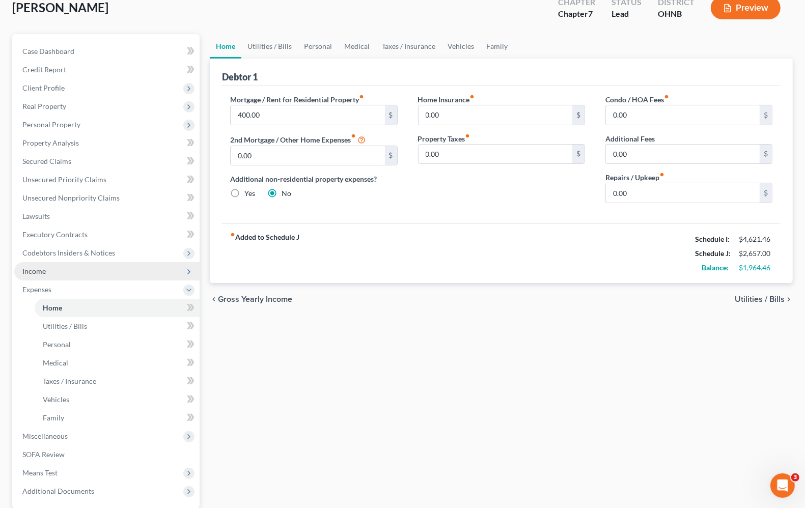
click at [47, 271] on span "Income" at bounding box center [106, 271] width 185 height 18
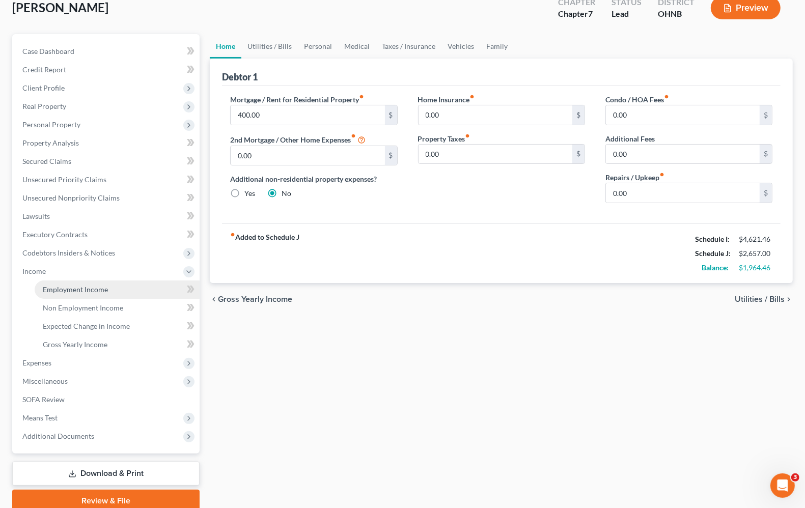
click at [59, 285] on span "Employment Income" at bounding box center [75, 289] width 65 height 9
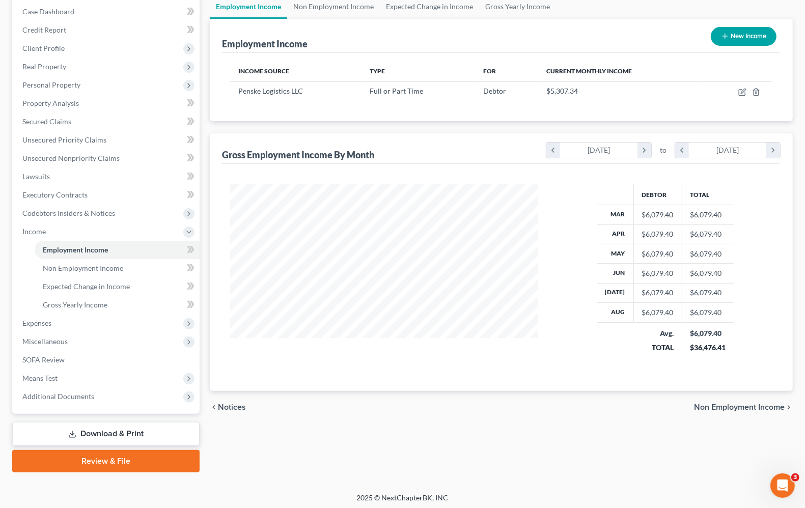
scroll to position [105, 0]
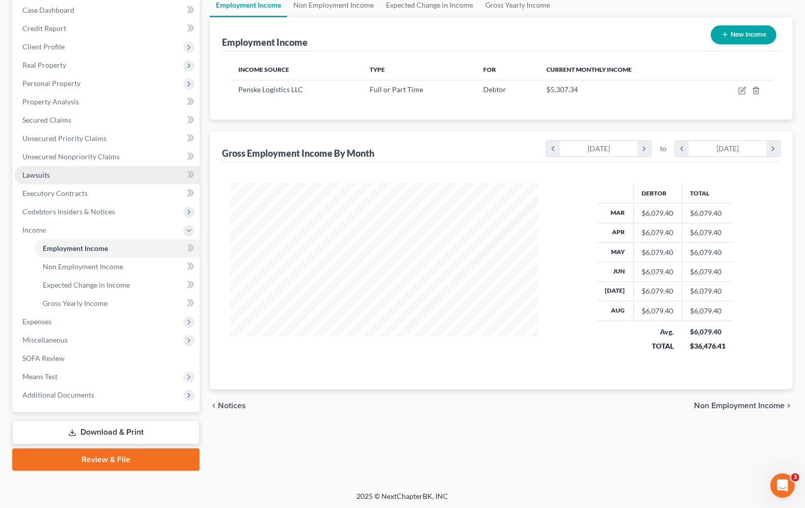
click at [45, 176] on span "Lawsuits" at bounding box center [36, 175] width 28 height 9
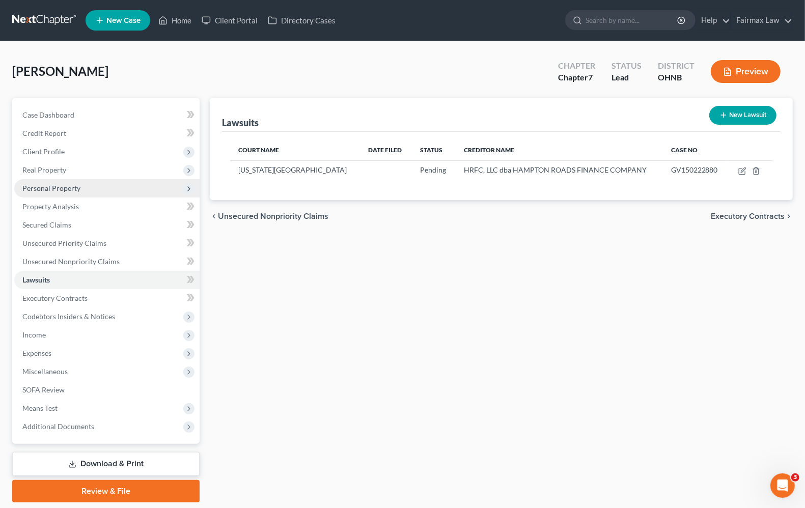
click at [59, 189] on span "Personal Property" at bounding box center [51, 188] width 58 height 9
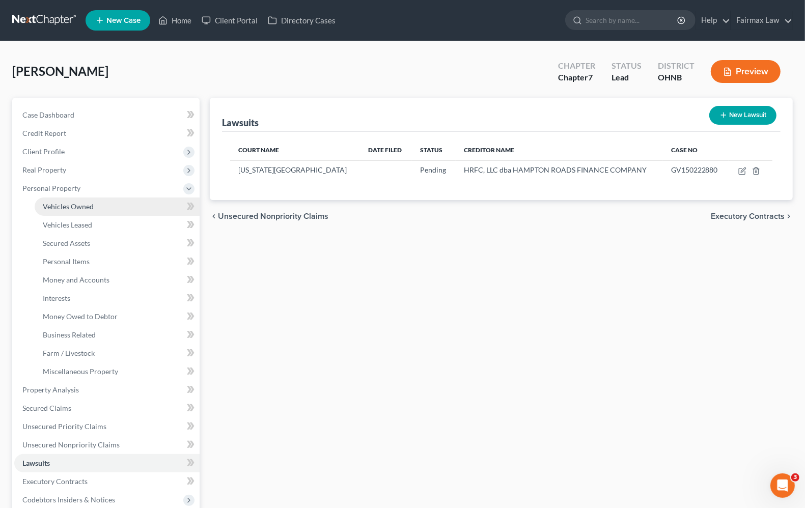
click at [69, 204] on span "Vehicles Owned" at bounding box center [68, 206] width 51 height 9
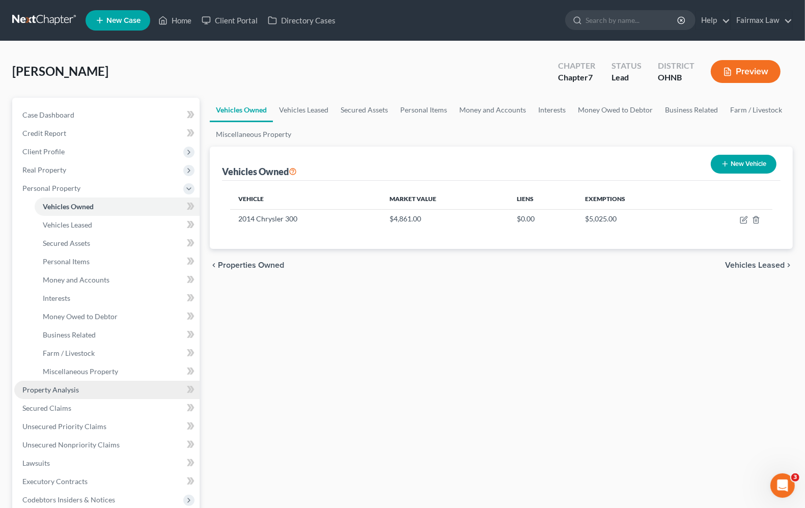
click at [72, 386] on span "Property Analysis" at bounding box center [50, 390] width 57 height 9
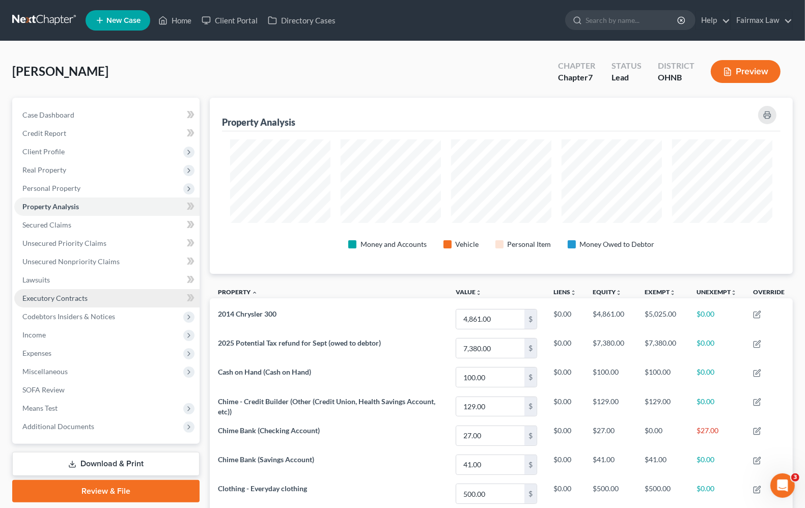
scroll to position [176, 583]
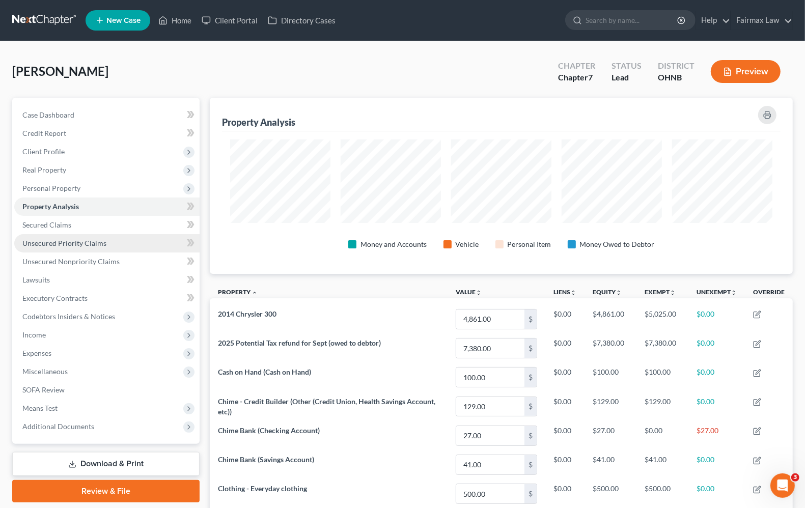
click at [39, 246] on span "Unsecured Priority Claims" at bounding box center [64, 243] width 84 height 9
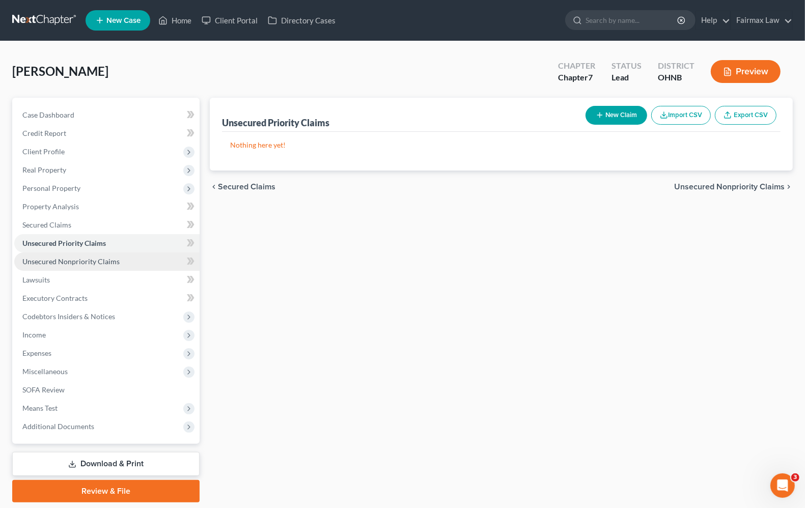
click at [47, 264] on span "Unsecured Nonpriority Claims" at bounding box center [70, 261] width 97 height 9
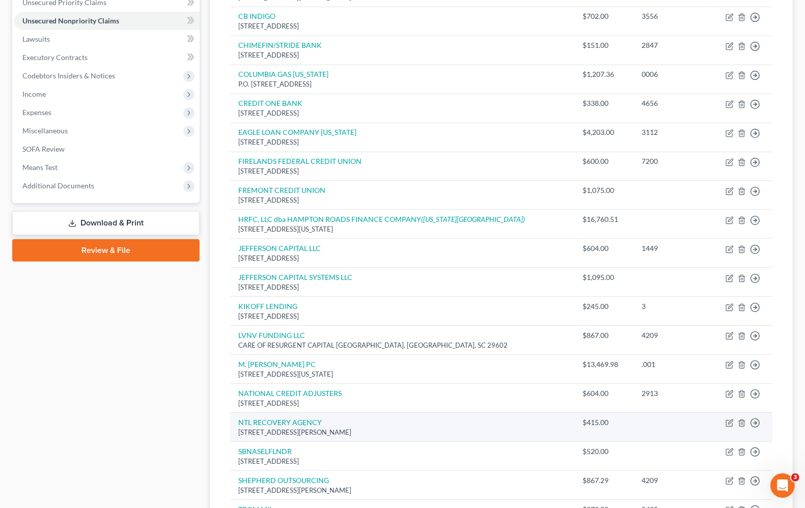
scroll to position [45, 0]
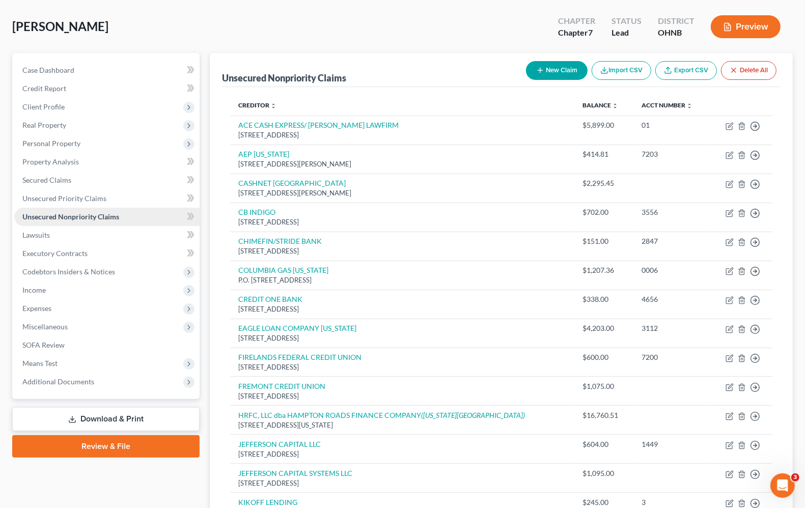
click at [114, 214] on span "Unsecured Nonpriority Claims" at bounding box center [70, 216] width 97 height 9
click at [34, 290] on span "Income" at bounding box center [33, 290] width 23 height 9
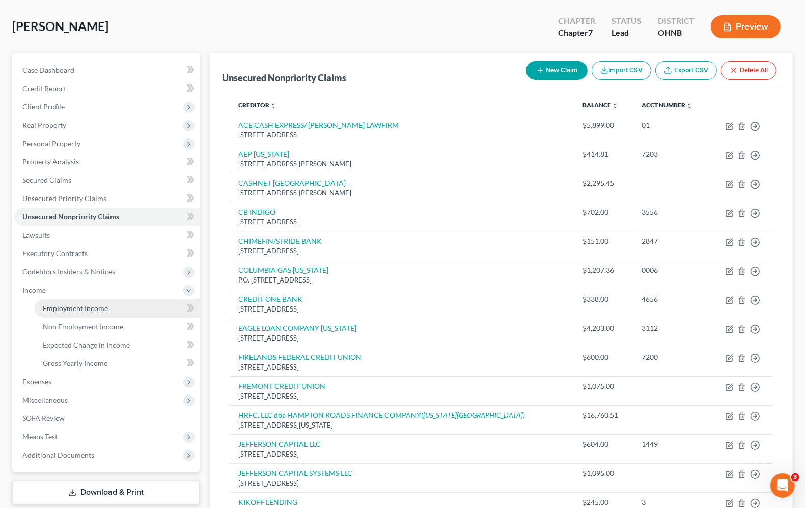
click at [53, 307] on span "Employment Income" at bounding box center [75, 308] width 65 height 9
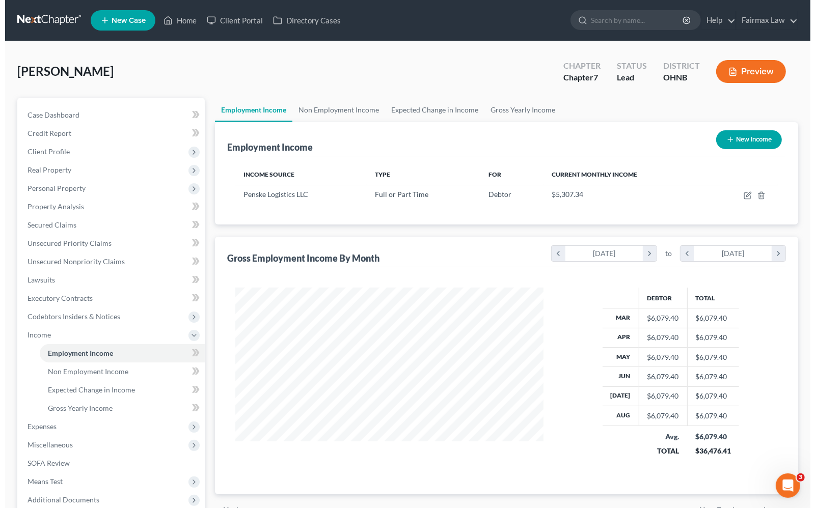
scroll to position [183, 328]
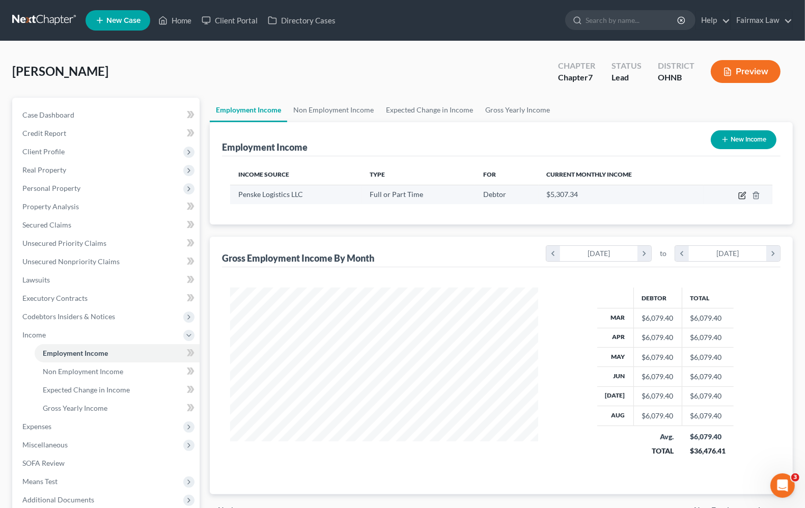
click at [740, 197] on icon "button" at bounding box center [742, 196] width 6 height 6
select select "0"
select select "39"
select select "3"
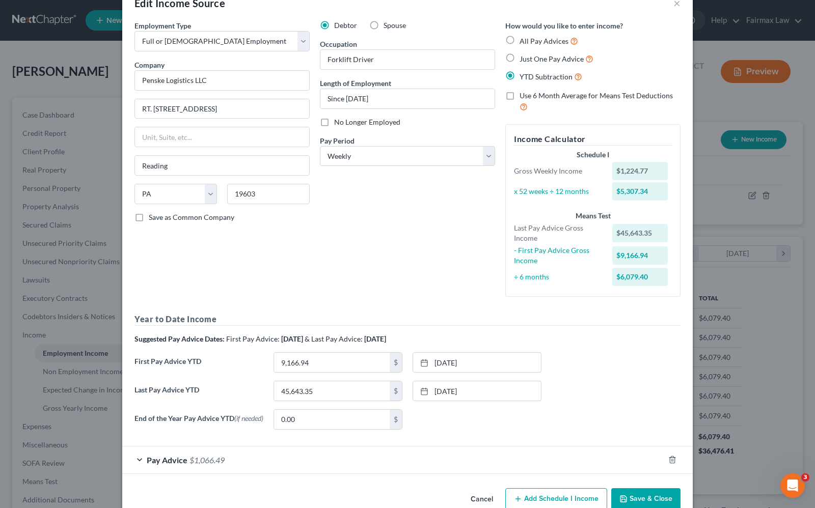
scroll to position [51, 0]
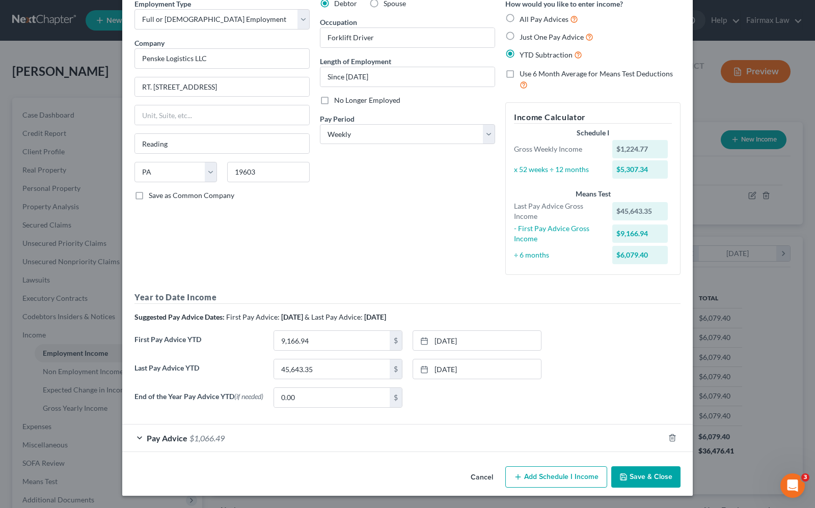
click at [173, 438] on span "Pay Advice" at bounding box center [167, 439] width 41 height 10
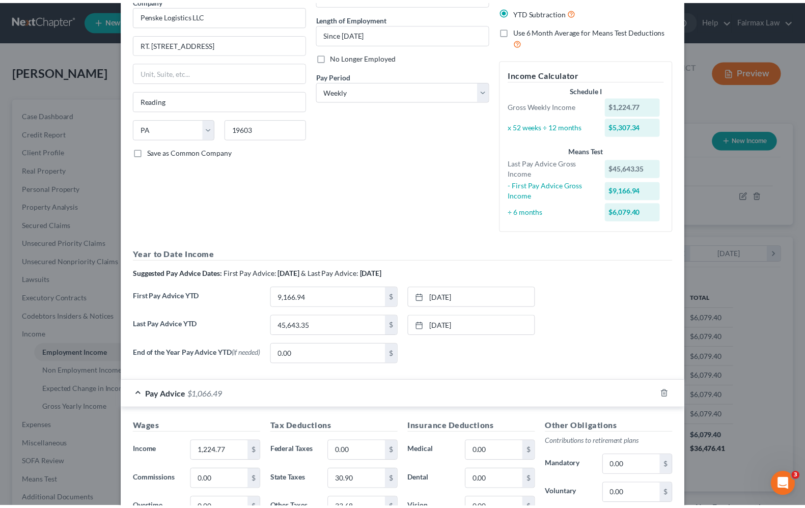
scroll to position [302, 0]
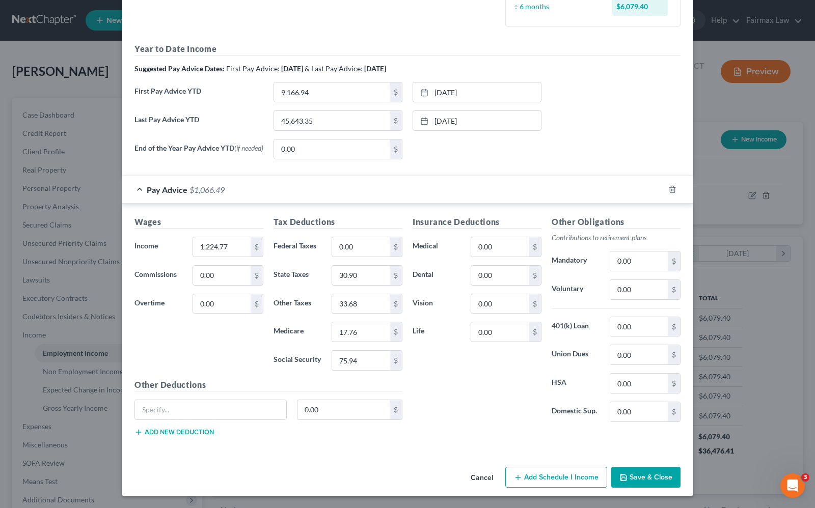
click at [488, 398] on div "Insurance Deductions Medical 0.00 $ Dental 0.00 $ Vision 0.00 $ Life 0.00 $" at bounding box center [477, 323] width 139 height 214
click at [660, 479] on button "Save & Close" at bounding box center [645, 477] width 69 height 21
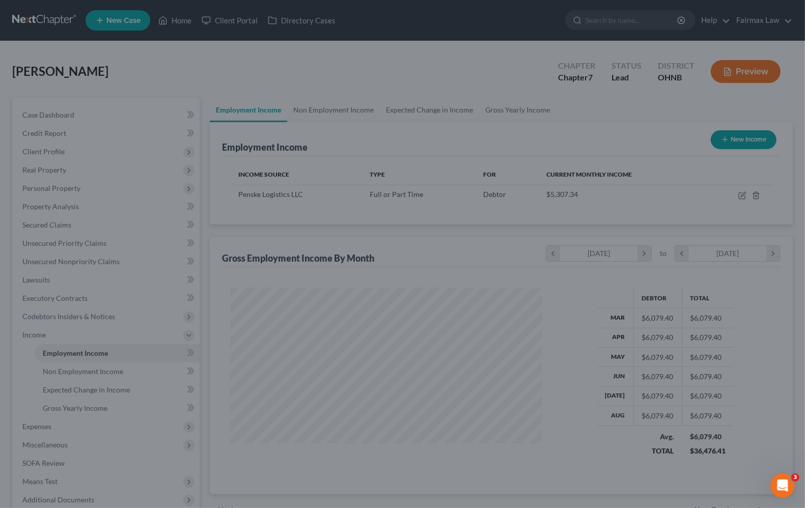
scroll to position [509299, 509154]
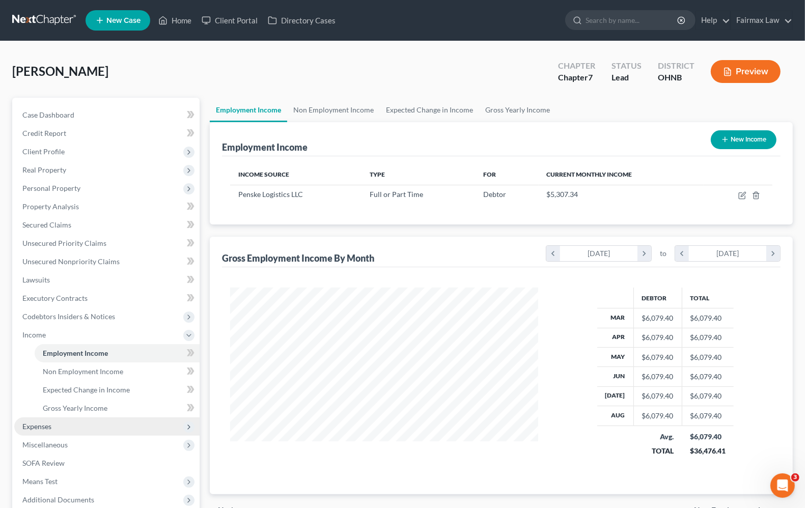
click at [31, 427] on span "Expenses" at bounding box center [36, 426] width 29 height 9
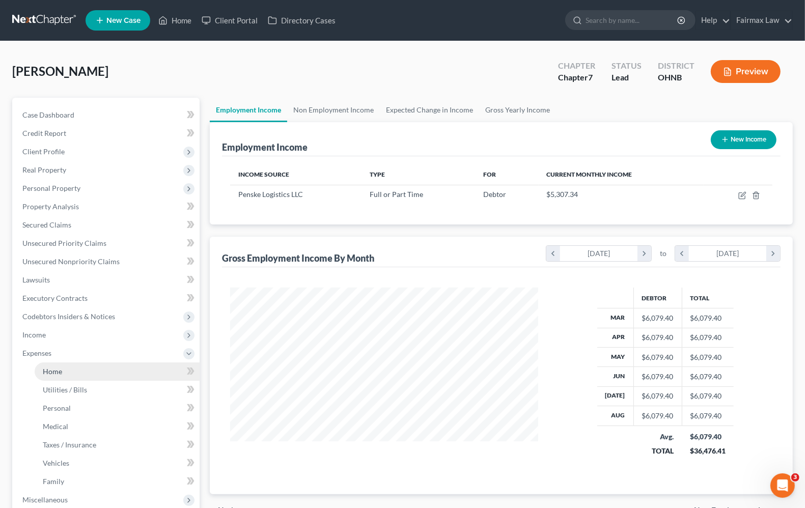
click at [43, 373] on span "Home" at bounding box center [52, 371] width 19 height 9
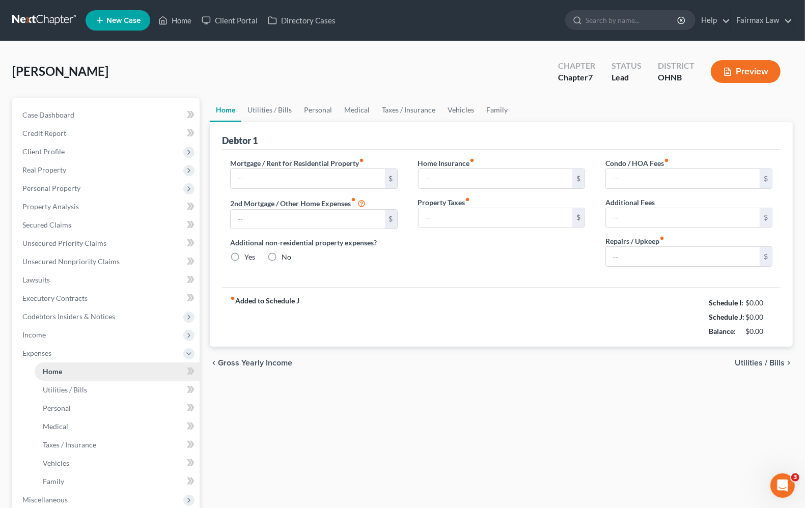
type input "400.00"
type input "0.00"
radio input "true"
type input "0.00"
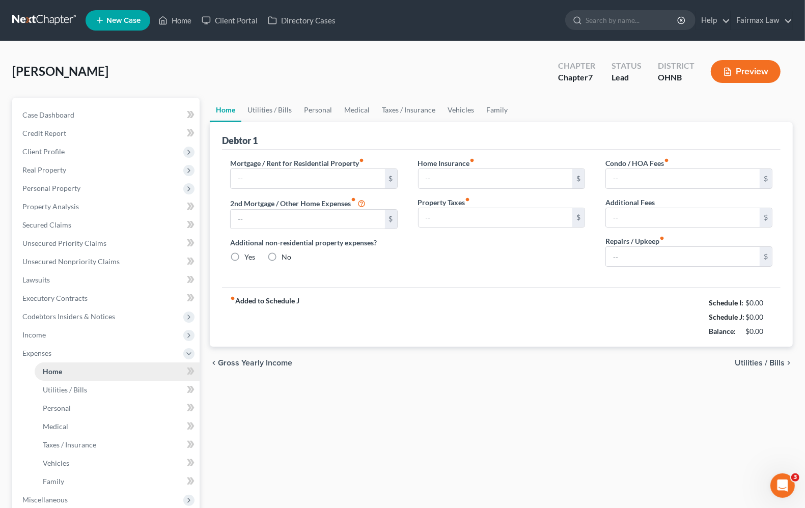
type input "0.00"
